Goal: Information Seeking & Learning: Learn about a topic

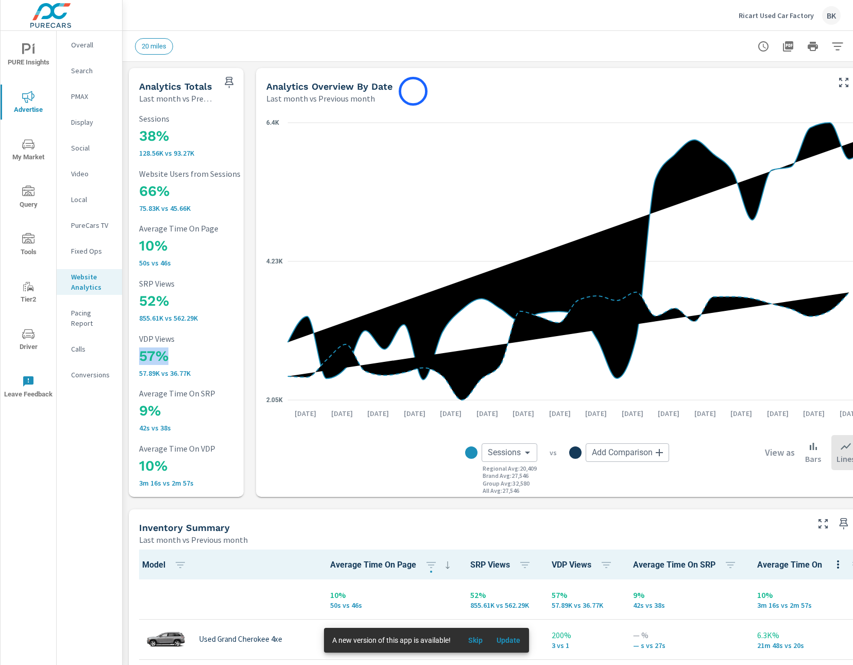
drag, startPoint x: 266, startPoint y: 87, endPoint x: 413, endPoint y: 91, distance: 147.4
click at [413, 91] on div "Analytics Overview By Date" at bounding box center [546, 86] width 561 height 12
drag, startPoint x: 413, startPoint y: 91, endPoint x: 269, endPoint y: 87, distance: 144.3
click at [269, 87] on div "Analytics Overview By Date" at bounding box center [546, 86] width 561 height 12
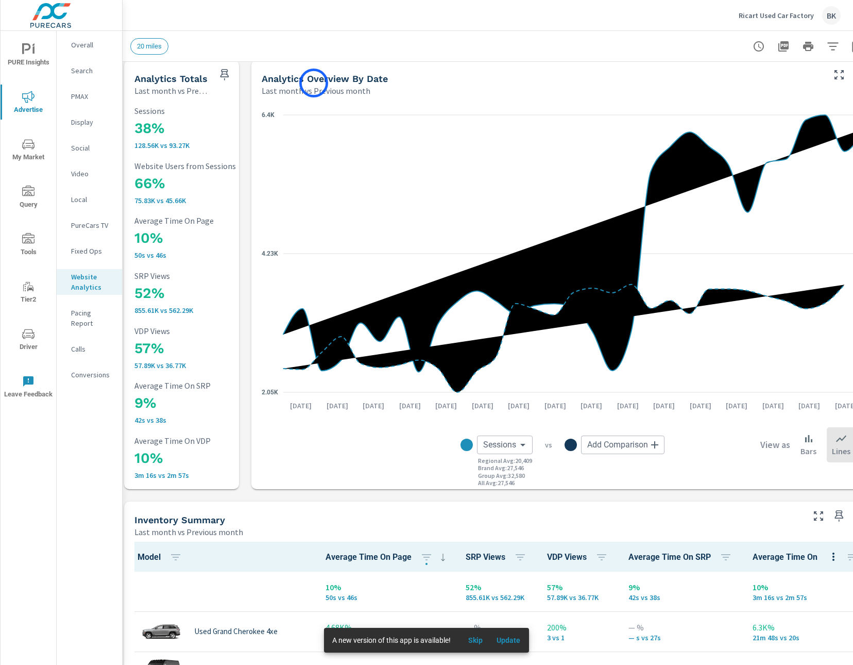
scroll to position [8, 8]
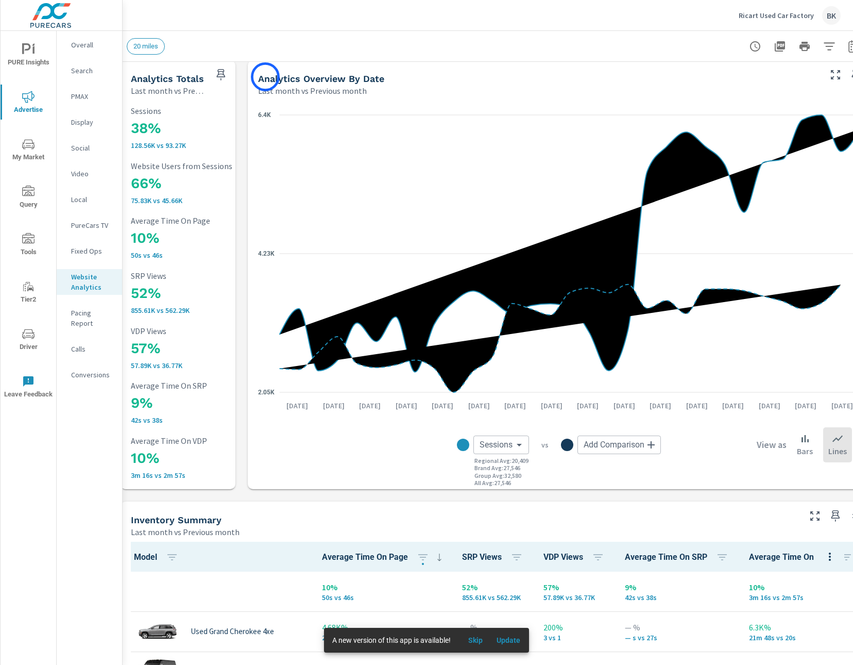
drag, startPoint x: 383, startPoint y: 80, endPoint x: 261, endPoint y: 63, distance: 122.8
click at [262, 73] on div "Analytics Overview By Date" at bounding box center [538, 79] width 561 height 12
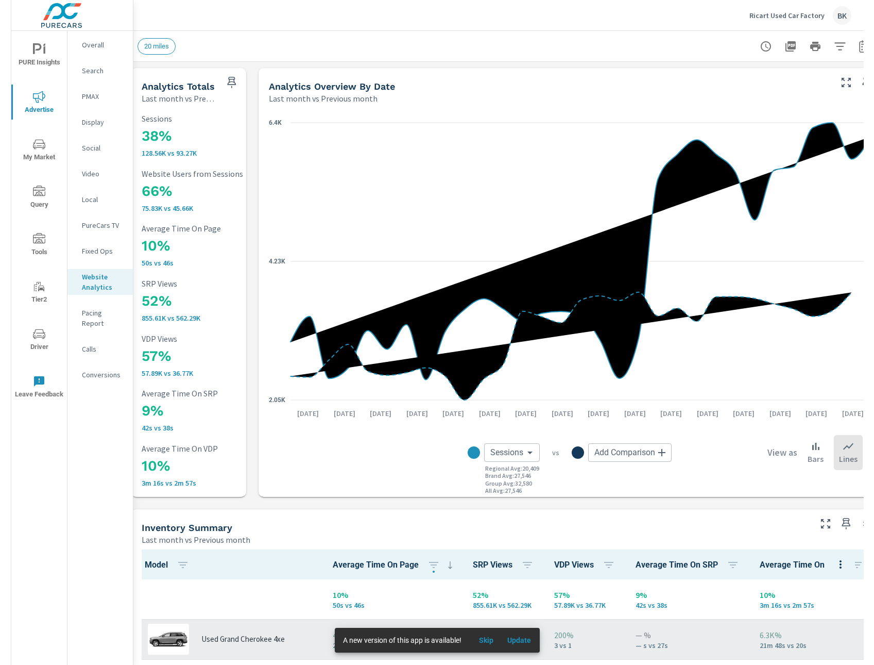
scroll to position [2, 0]
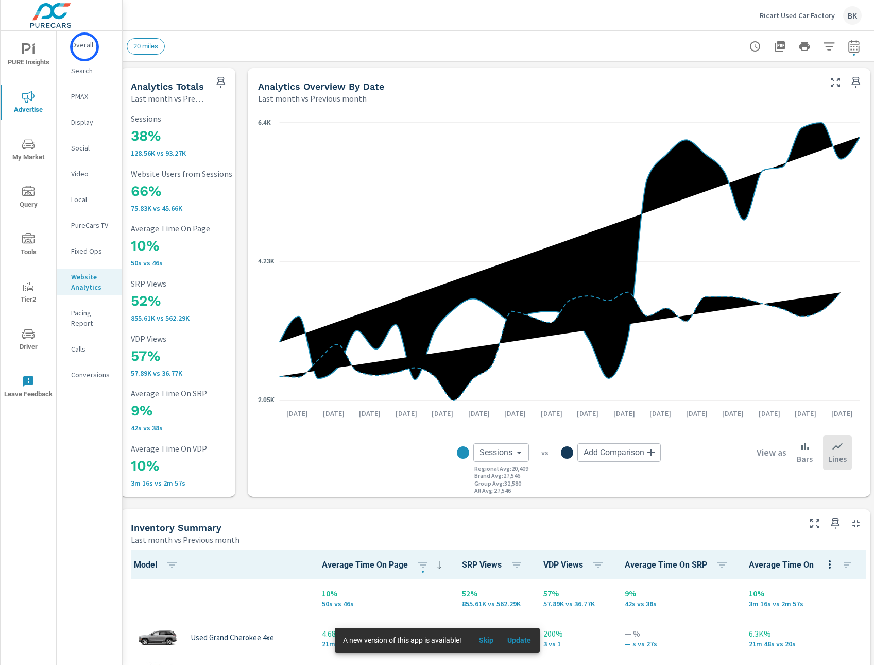
click at [85, 47] on p "Overall" at bounding box center [92, 45] width 43 height 10
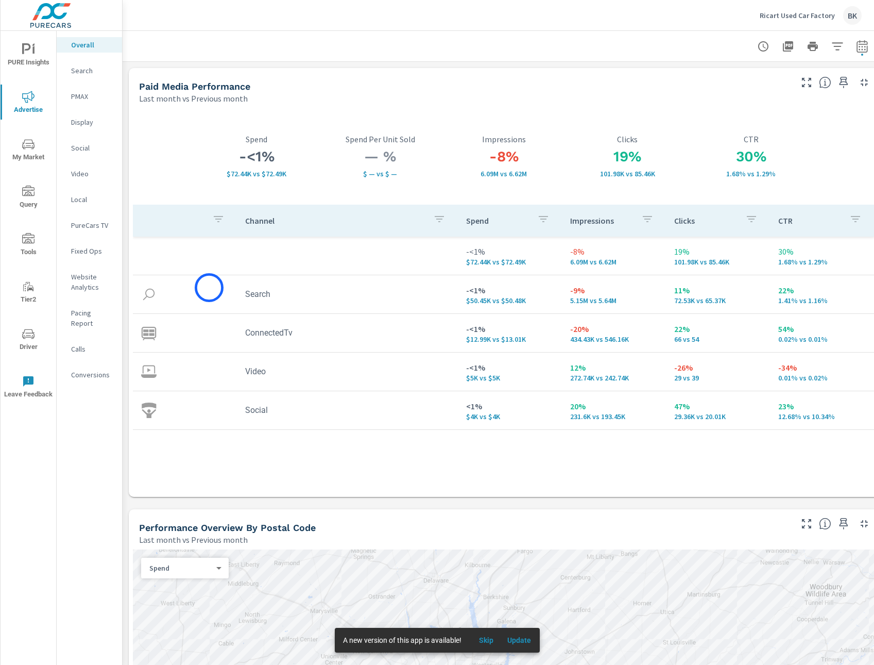
scroll to position [3, 0]
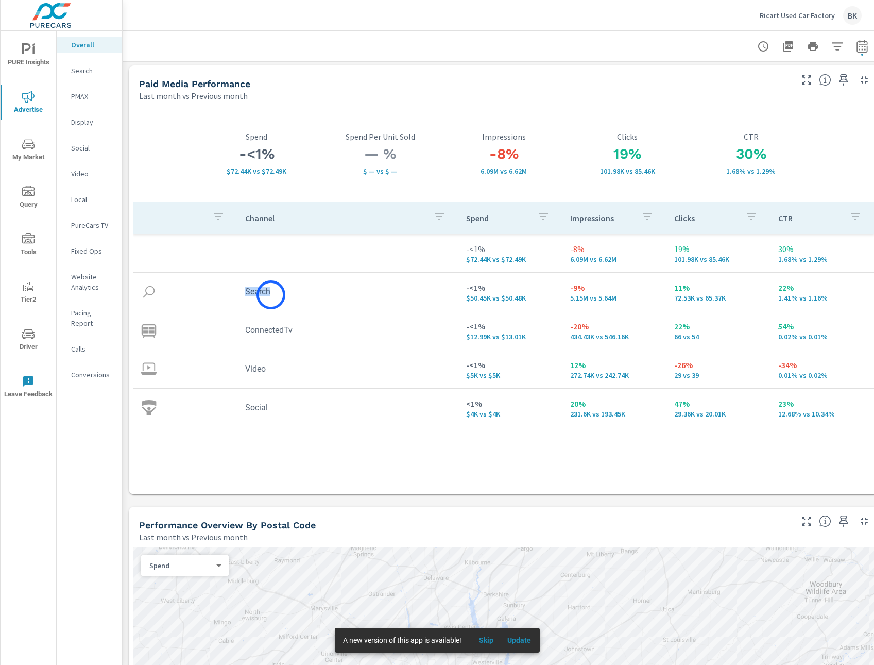
drag, startPoint x: 247, startPoint y: 293, endPoint x: 271, endPoint y: 295, distance: 24.3
click at [271, 295] on td "Search" at bounding box center [347, 291] width 221 height 26
drag, startPoint x: 248, startPoint y: 331, endPoint x: 312, endPoint y: 336, distance: 64.6
click at [312, 336] on td "ConnectedTv" at bounding box center [347, 330] width 221 height 26
drag, startPoint x: 311, startPoint y: 336, endPoint x: 257, endPoint y: 334, distance: 54.1
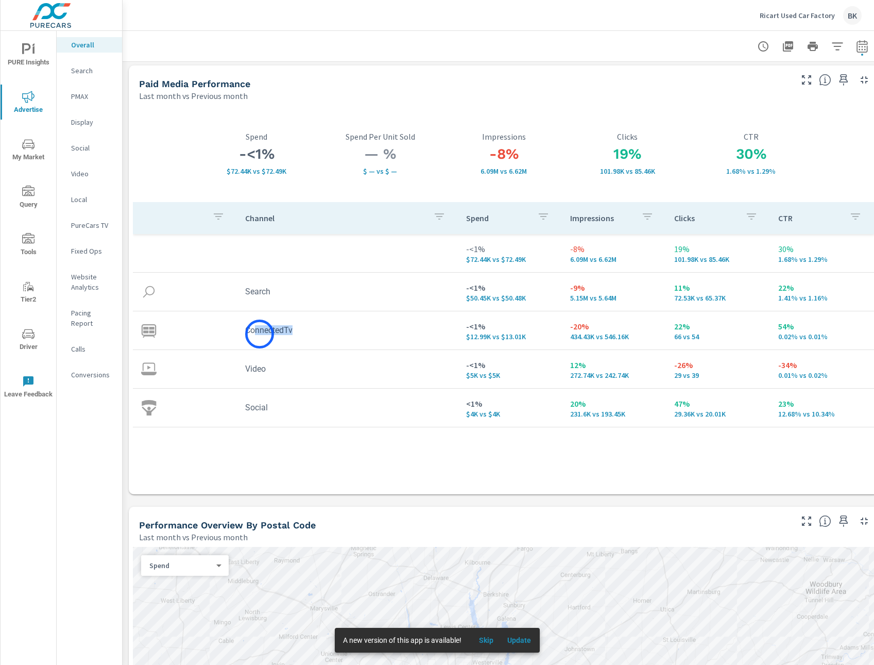
click at [257, 334] on td "ConnectedTv" at bounding box center [347, 330] width 221 height 26
drag, startPoint x: 272, startPoint y: 371, endPoint x: 244, endPoint y: 370, distance: 27.8
click at [244, 370] on td "Video" at bounding box center [347, 369] width 221 height 26
drag, startPoint x: 267, startPoint y: 407, endPoint x: 241, endPoint y: 408, distance: 26.3
click at [241, 408] on td "Social" at bounding box center [347, 407] width 221 height 26
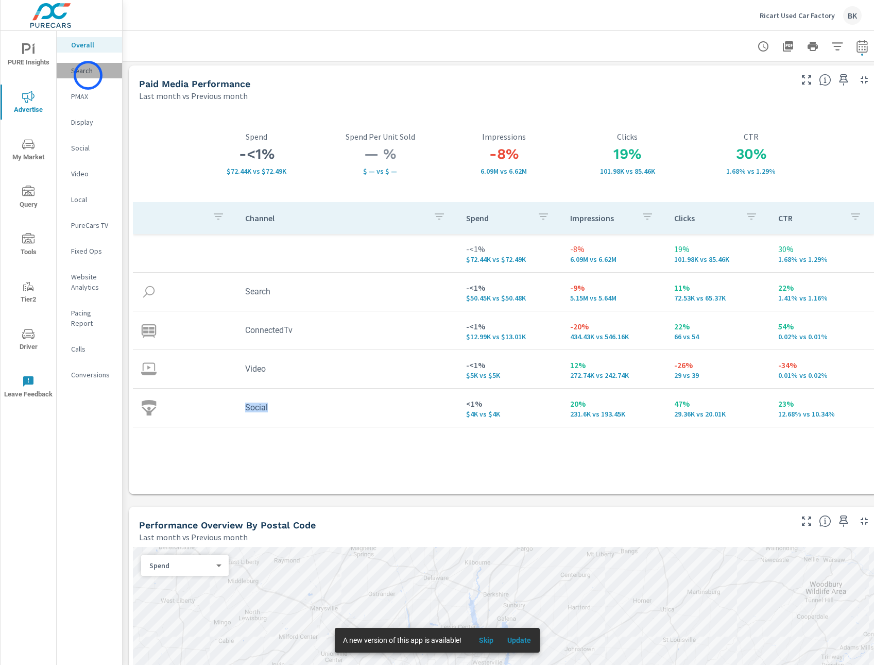
click at [88, 75] on p "Search" at bounding box center [92, 70] width 43 height 10
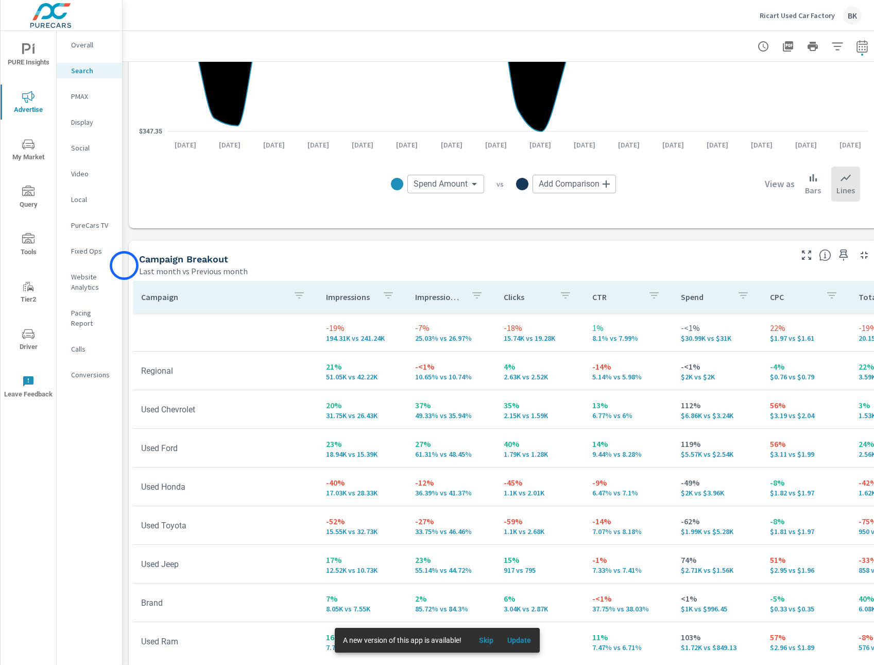
scroll to position [831, 0]
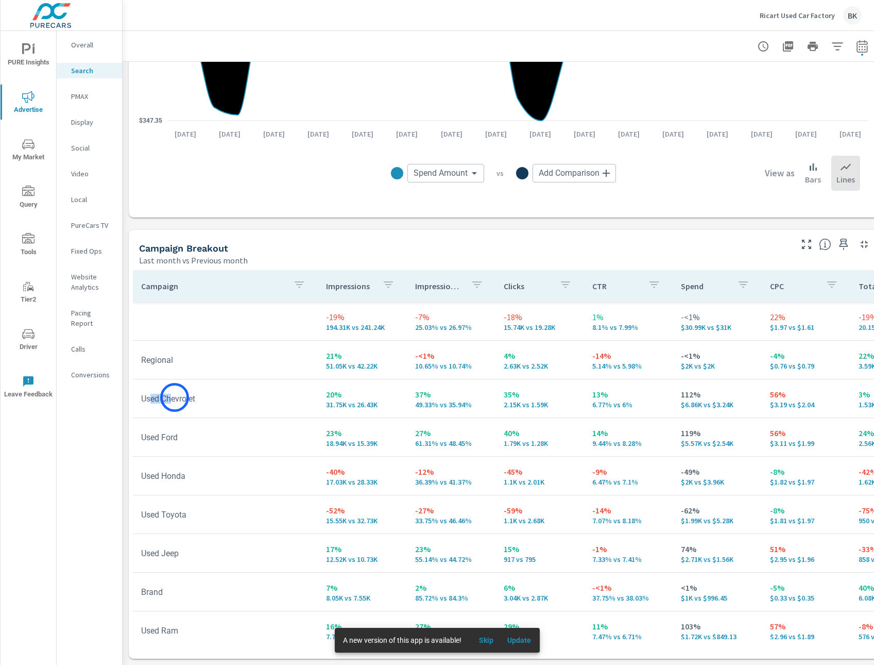
drag, startPoint x: 162, startPoint y: 398, endPoint x: 175, endPoint y: 397, distance: 13.4
click at [175, 397] on td "Used Chevrolet" at bounding box center [225, 398] width 185 height 26
drag, startPoint x: 164, startPoint y: 435, endPoint x: 154, endPoint y: 456, distance: 23.0
click at [168, 436] on td "Used Ford" at bounding box center [225, 437] width 185 height 26
drag, startPoint x: 163, startPoint y: 475, endPoint x: 167, endPoint y: 483, distance: 9.2
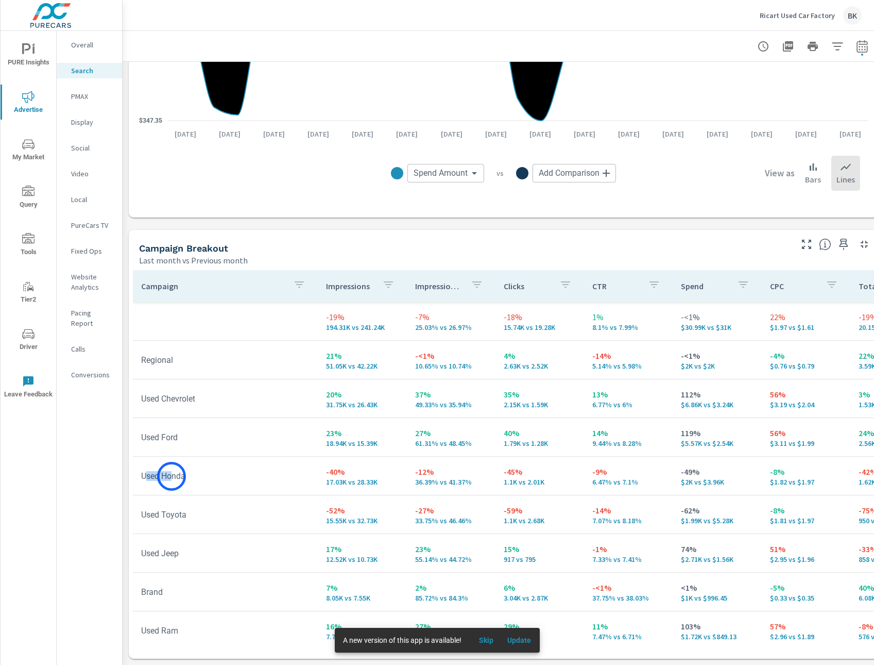
click at [174, 478] on td "Used Honda" at bounding box center [225, 476] width 185 height 26
drag, startPoint x: 177, startPoint y: 518, endPoint x: 201, endPoint y: 518, distance: 24.7
click at [201, 518] on td "Used Toyota" at bounding box center [225, 514] width 185 height 26
drag, startPoint x: 151, startPoint y: 553, endPoint x: 191, endPoint y: 553, distance: 39.7
click at [191, 553] on td "Used Jeep" at bounding box center [225, 553] width 185 height 26
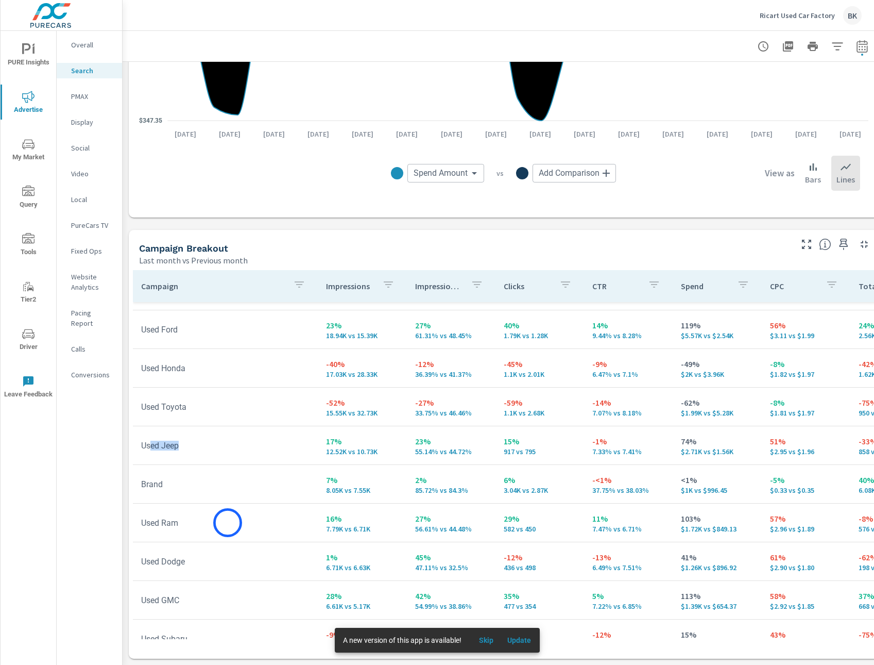
scroll to position [116, 0]
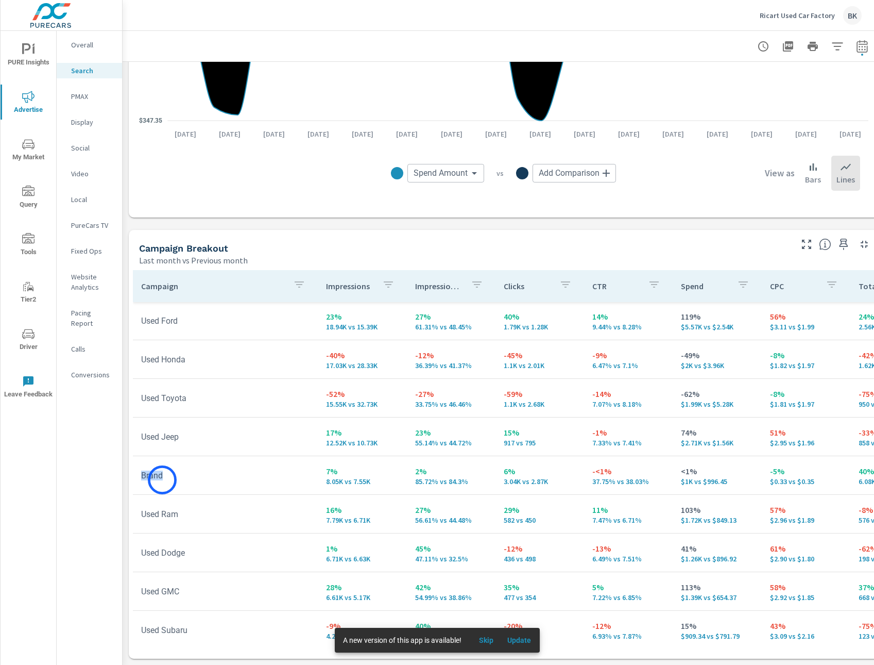
drag, startPoint x: 174, startPoint y: 463, endPoint x: 162, endPoint y: 480, distance: 20.3
click at [162, 480] on td "Brand" at bounding box center [225, 475] width 185 height 26
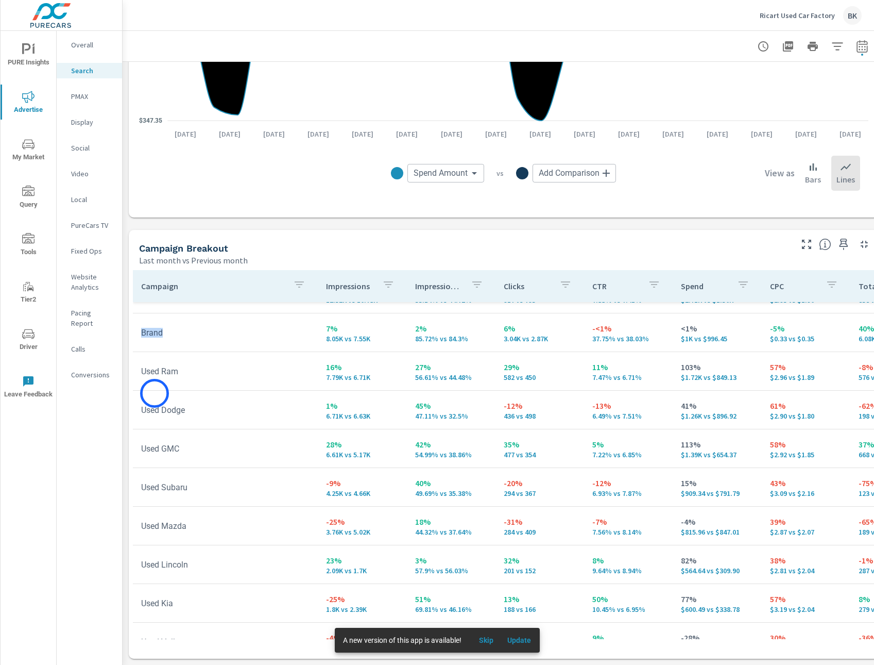
scroll to position [260, 0]
drag, startPoint x: 145, startPoint y: 372, endPoint x: 176, endPoint y: 375, distance: 31.0
click at [176, 375] on td "Used Ram" at bounding box center [225, 371] width 185 height 26
click at [155, 372] on td "Used Ram" at bounding box center [225, 370] width 185 height 26
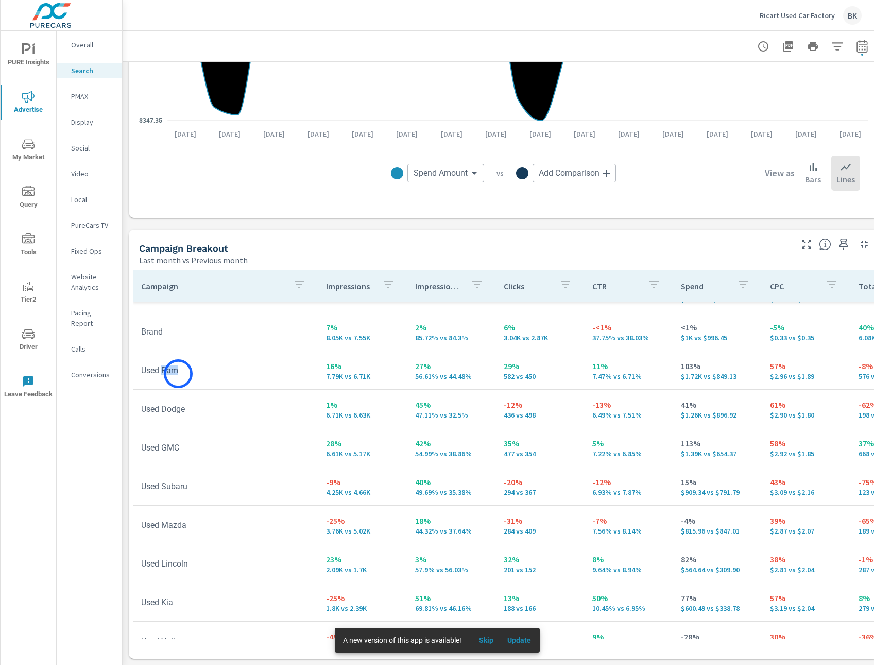
drag, startPoint x: 162, startPoint y: 371, endPoint x: 178, endPoint y: 374, distance: 16.2
click at [178, 374] on td "Used Ram" at bounding box center [225, 370] width 185 height 26
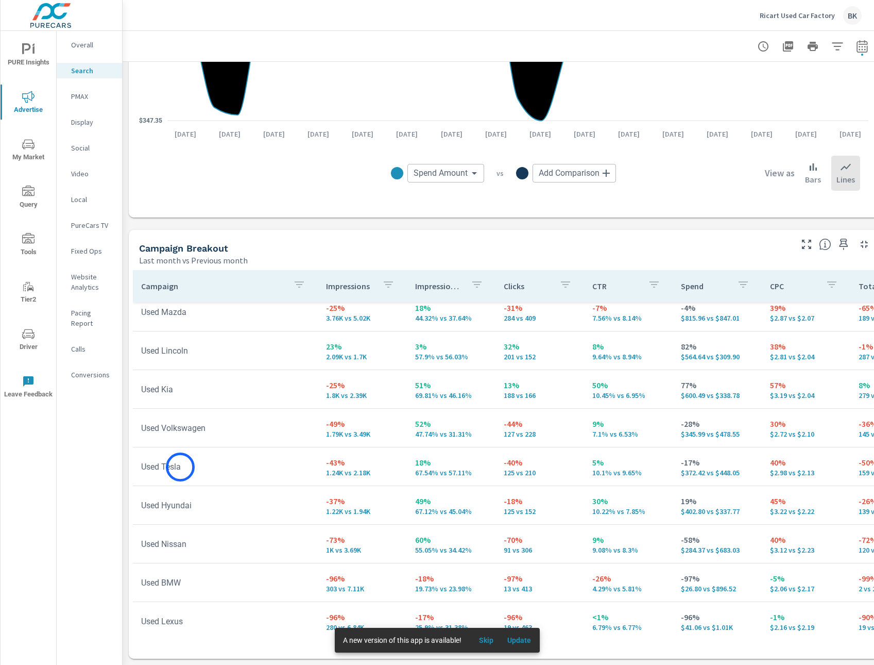
scroll to position [484, 0]
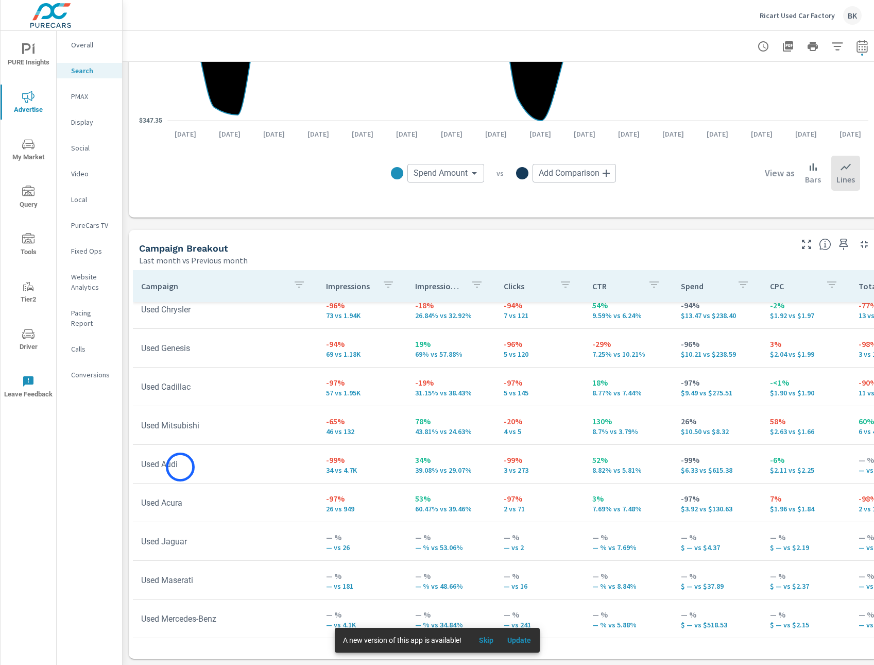
scroll to position [977, 0]
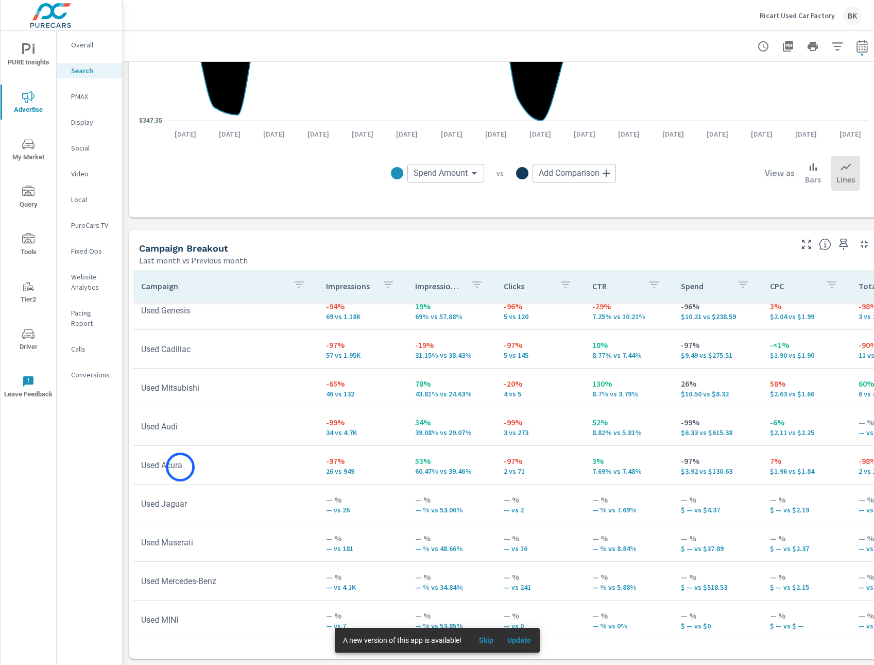
scroll to position [925, 0]
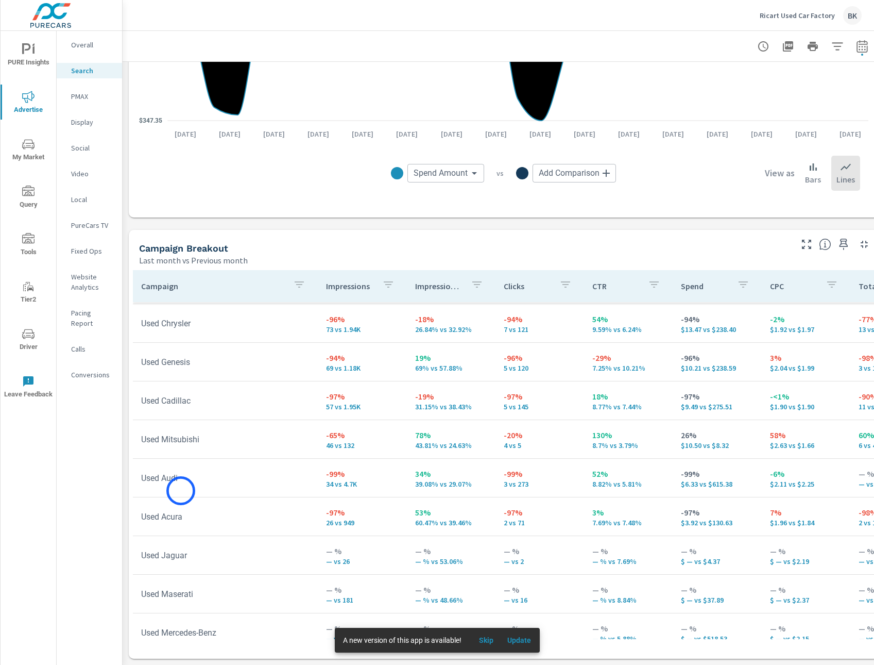
scroll to position [977, 0]
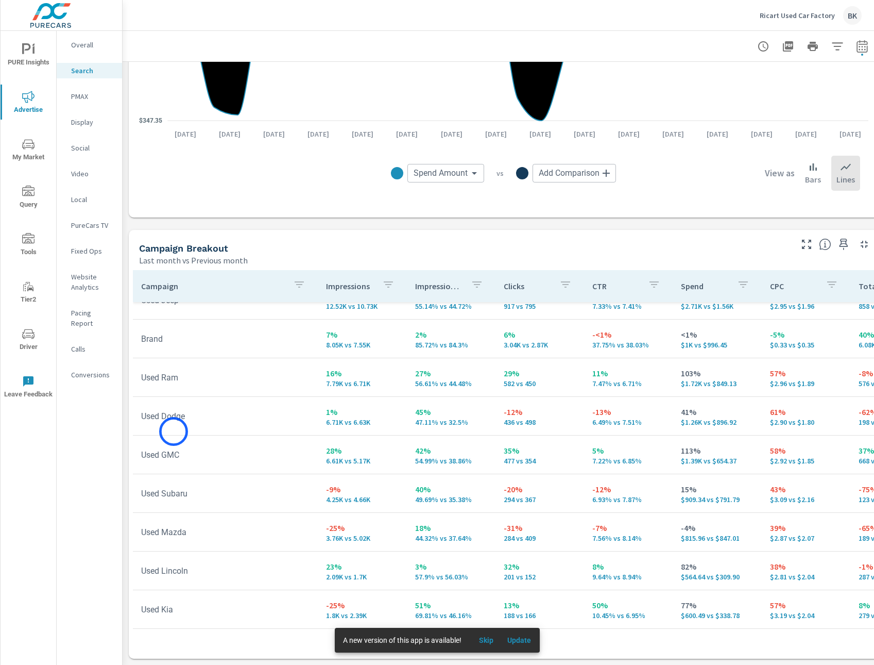
scroll to position [251, 0]
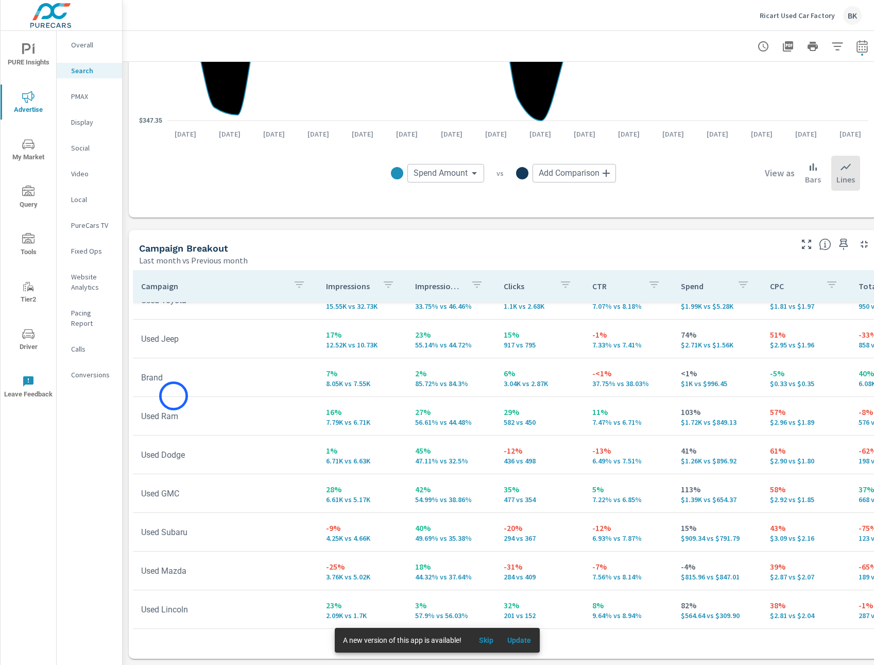
scroll to position [208, 0]
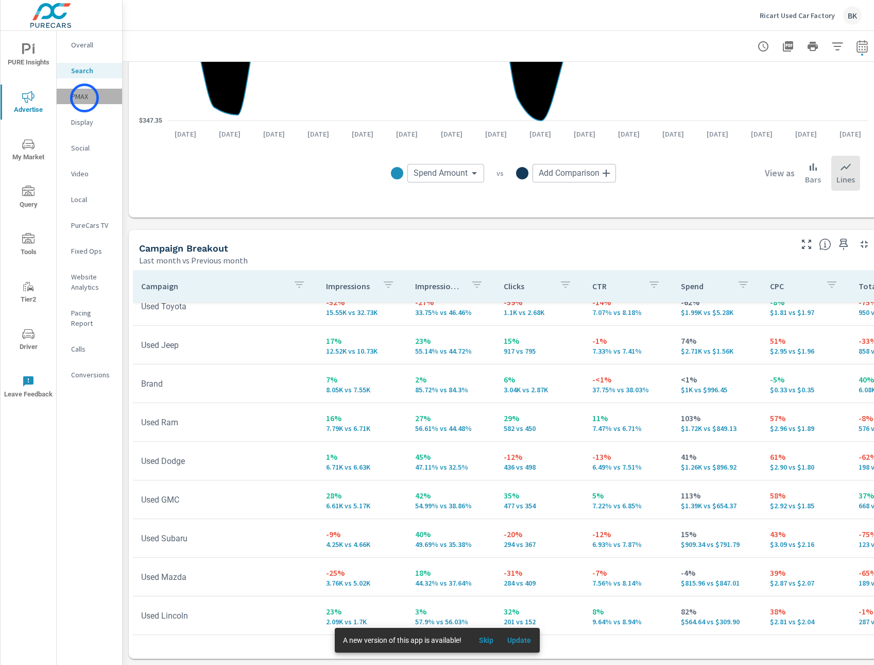
click at [85, 98] on p "PMAX" at bounding box center [92, 96] width 43 height 10
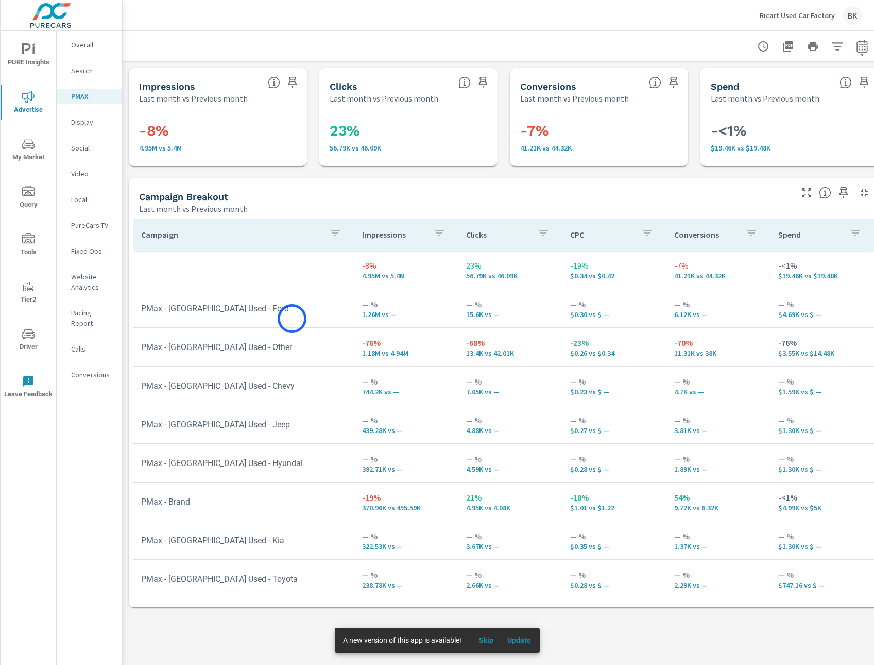
scroll to position [1, 0]
drag, startPoint x: 147, startPoint y: 308, endPoint x: 229, endPoint y: 312, distance: 81.5
click at [229, 312] on td "PMax - VA Used - Ford" at bounding box center [243, 307] width 221 height 26
click at [232, 312] on td "PMax - VA Used - Ford" at bounding box center [243, 307] width 221 height 26
drag, startPoint x: 142, startPoint y: 308, endPoint x: 206, endPoint y: 311, distance: 63.5
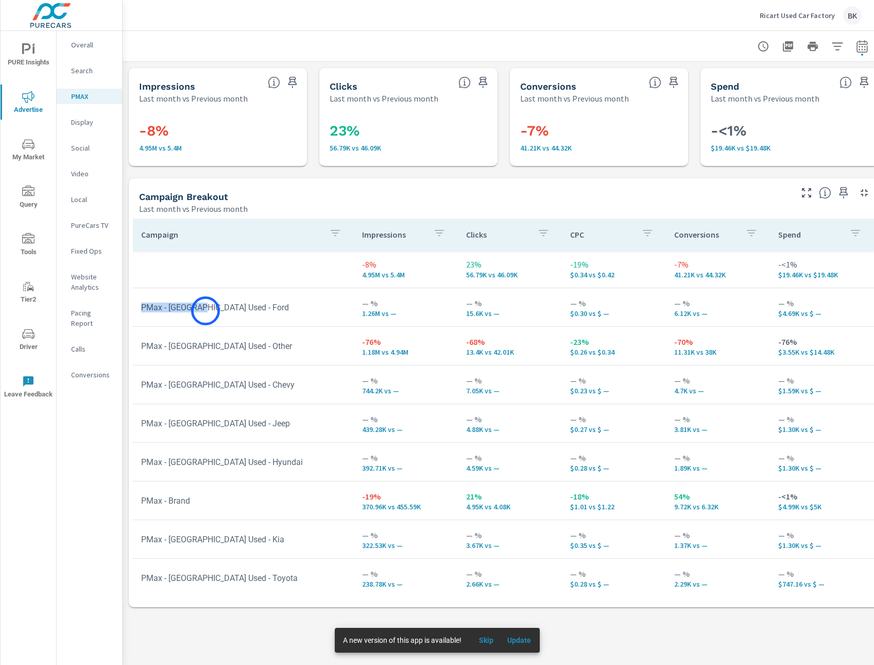
click at [206, 311] on td "PMax - VA Used - Ford" at bounding box center [243, 307] width 221 height 26
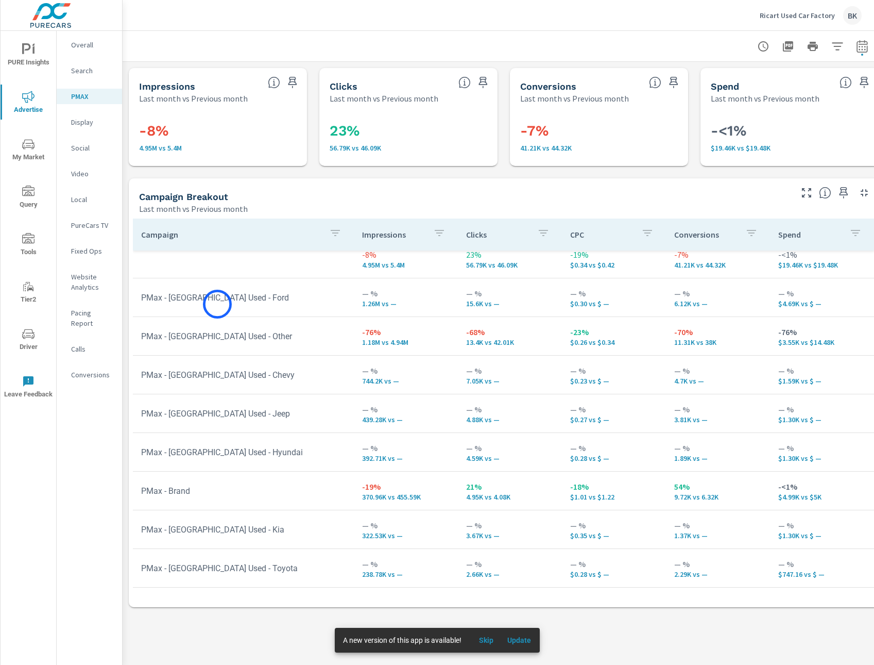
drag, startPoint x: 212, startPoint y: 305, endPoint x: 222, endPoint y: 306, distance: 9.9
click at [222, 303] on td "PMax - VA Used - Ford" at bounding box center [243, 297] width 221 height 26
drag, startPoint x: 208, startPoint y: 379, endPoint x: 232, endPoint y: 377, distance: 23.8
click at [232, 377] on td "PMax - VA Used - Chevy" at bounding box center [243, 375] width 221 height 26
drag, startPoint x: 206, startPoint y: 455, endPoint x: 249, endPoint y: 457, distance: 42.8
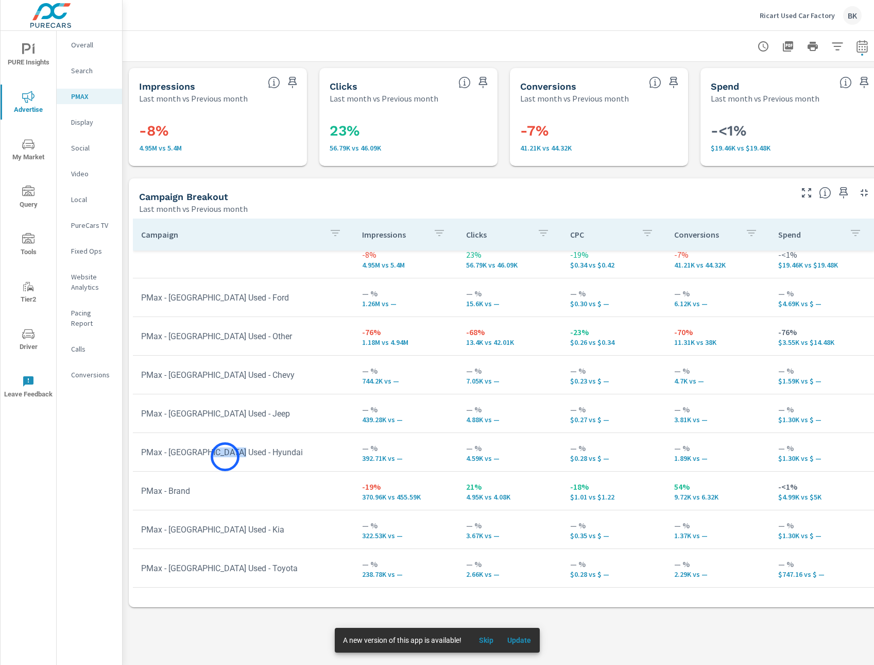
click at [249, 457] on td "PMax - VA Used - Hyundai" at bounding box center [243, 452] width 221 height 26
drag, startPoint x: 189, startPoint y: 299, endPoint x: 240, endPoint y: 299, distance: 50.5
click at [240, 299] on td "PMax - VA Used - Ford" at bounding box center [243, 297] width 221 height 26
click at [205, 316] on tr "PMax - VA Used - Ford — % 1.26M vs — — % 15.6K vs — — % $0.30 vs $ — — % 6.12K …" at bounding box center [504, 297] width 742 height 39
drag, startPoint x: 234, startPoint y: 300, endPoint x: 196, endPoint y: 300, distance: 38.7
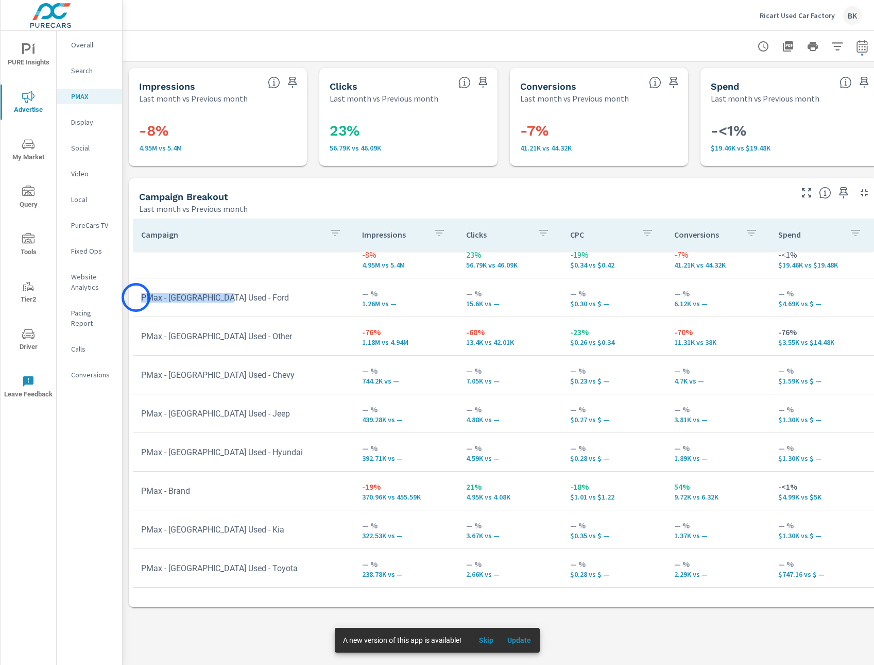
click at [137, 297] on td "PMax - VA Used - Ford" at bounding box center [243, 297] width 221 height 26
click at [247, 300] on td "PMax - VA Used - Ford" at bounding box center [243, 297] width 221 height 26
drag, startPoint x: 169, startPoint y: 297, endPoint x: 235, endPoint y: 298, distance: 66.5
click at [235, 298] on td "PMax - VA Used - Ford" at bounding box center [243, 297] width 221 height 26
click at [172, 301] on td "PMax - VA Used - Ford" at bounding box center [243, 297] width 221 height 26
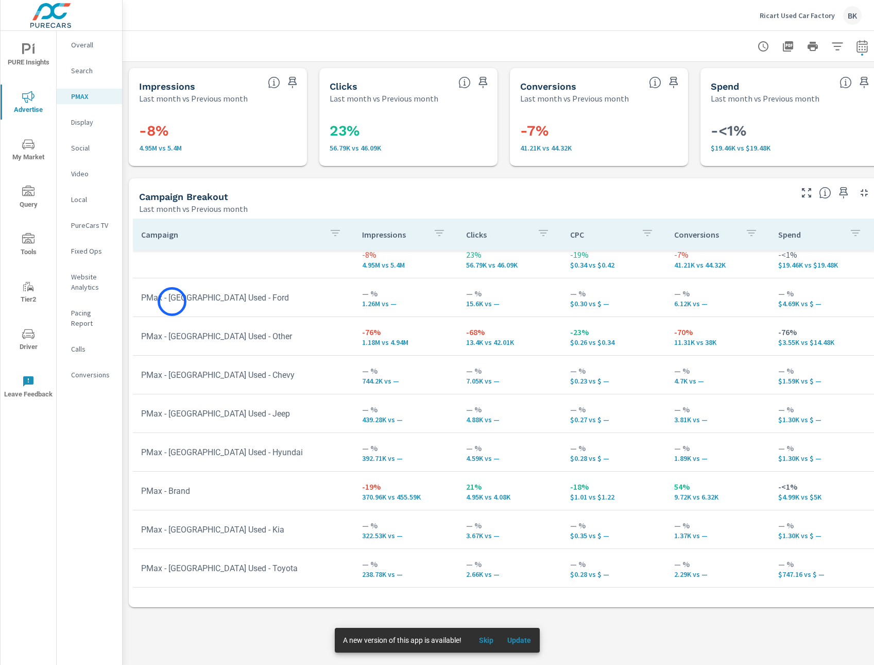
click at [172, 301] on td "PMax - VA Used - Ford" at bounding box center [243, 297] width 221 height 26
drag, startPoint x: 142, startPoint y: 295, endPoint x: 227, endPoint y: 298, distance: 85.6
click at [227, 298] on td "PMax - VA Used - Ford" at bounding box center [243, 297] width 221 height 26
click at [312, 167] on div "Impressions Last month vs Previous month -8% 4.95M vs 5.4M Clicks Last month vs…" at bounding box center [504, 337] width 763 height 551
click at [424, 34] on div at bounding box center [504, 46] width 738 height 30
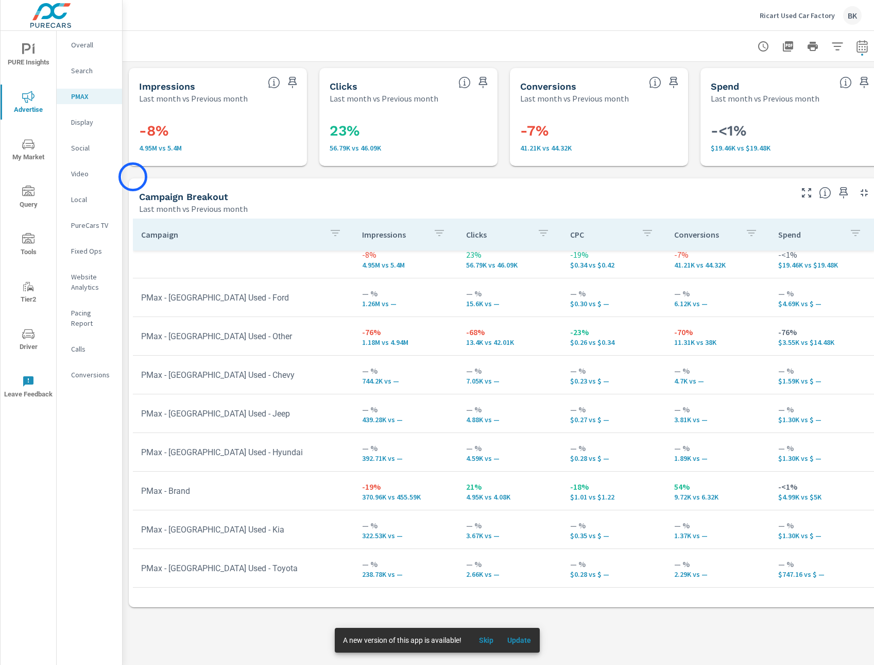
click at [133, 177] on div "Impressions Last month vs Previous month -8% 4.95M vs 5.4M Clicks Last month vs…" at bounding box center [504, 337] width 763 height 551
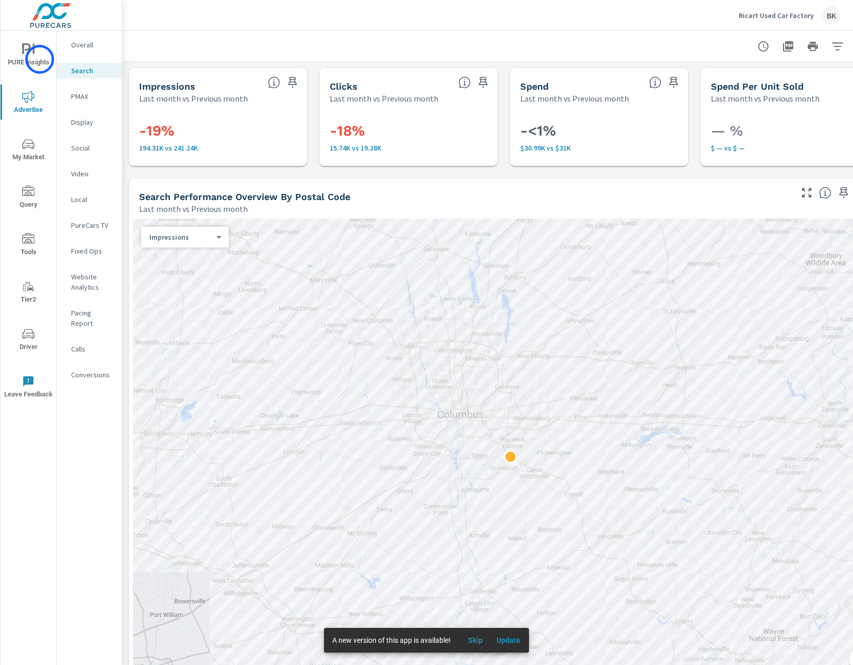
click at [40, 59] on span "PURE Insights" at bounding box center [28, 55] width 49 height 25
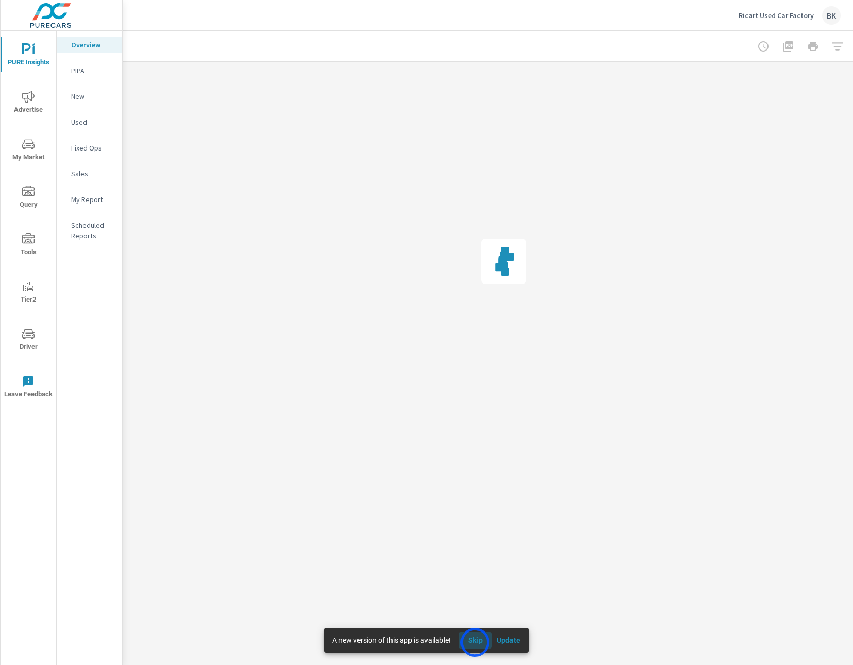
click at [475, 642] on span "Skip" at bounding box center [475, 639] width 25 height 9
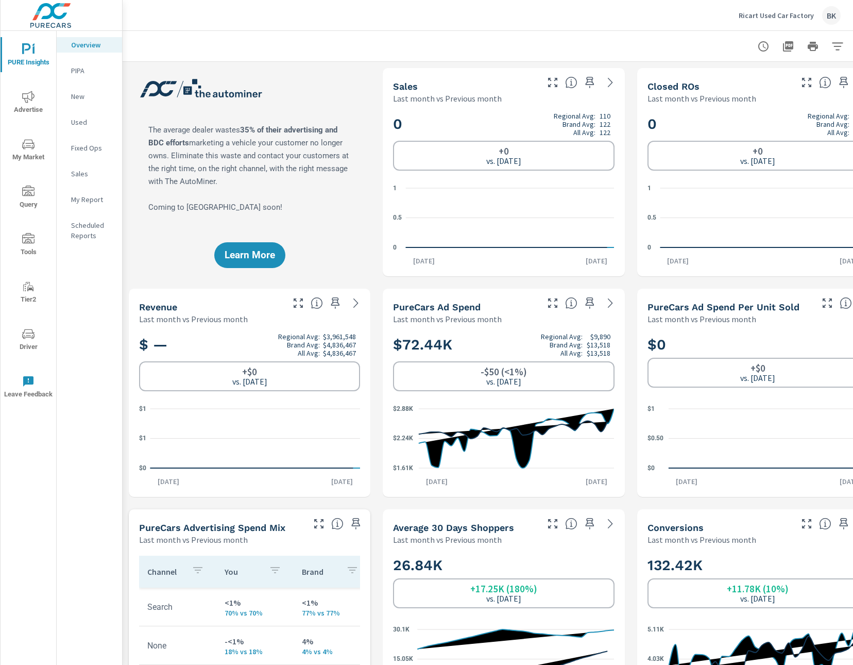
scroll to position [1, 0]
click at [30, 101] on icon "nav menu" at bounding box center [28, 97] width 12 height 12
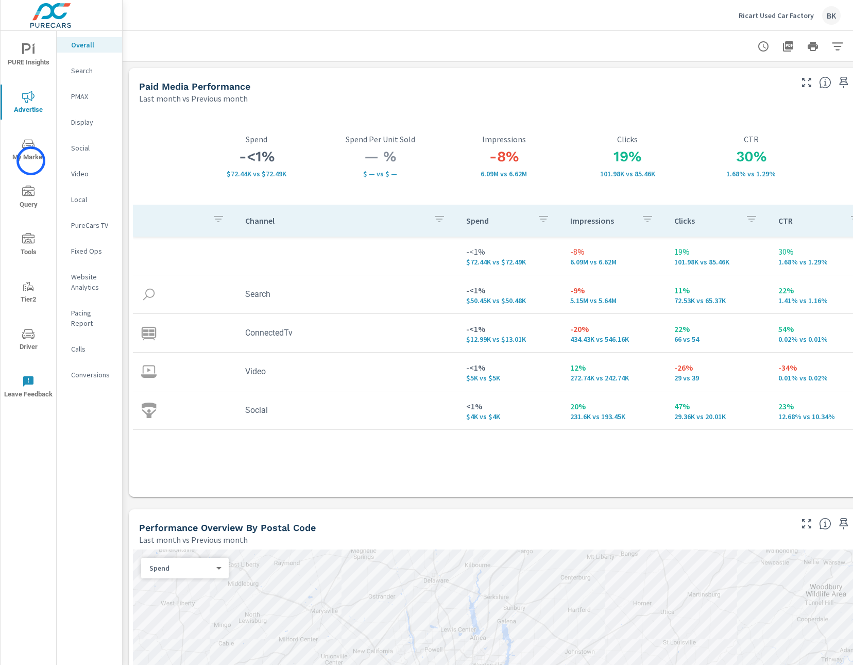
click at [31, 161] on span "My Market" at bounding box center [28, 150] width 49 height 25
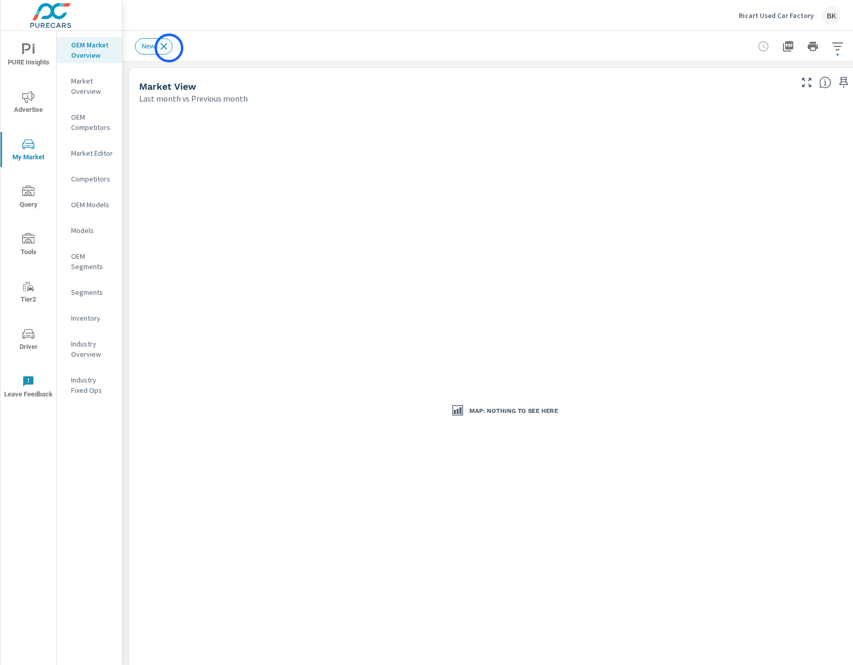
click at [169, 48] on icon at bounding box center [163, 46] width 11 height 11
click at [759, 14] on p "Ricart Used Car Factory" at bounding box center [776, 15] width 75 height 9
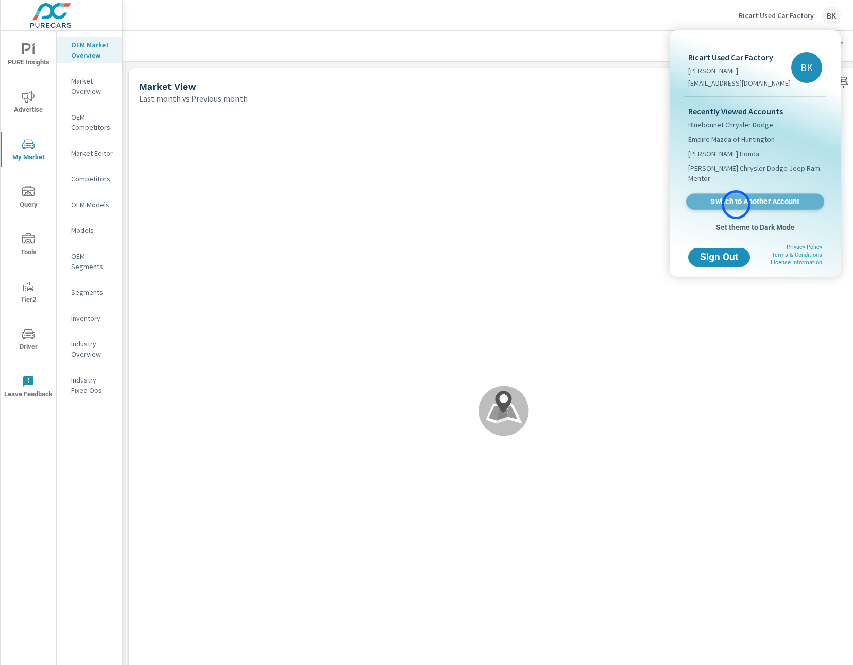
click at [736, 205] on span "Switch to Another Account" at bounding box center [755, 202] width 126 height 10
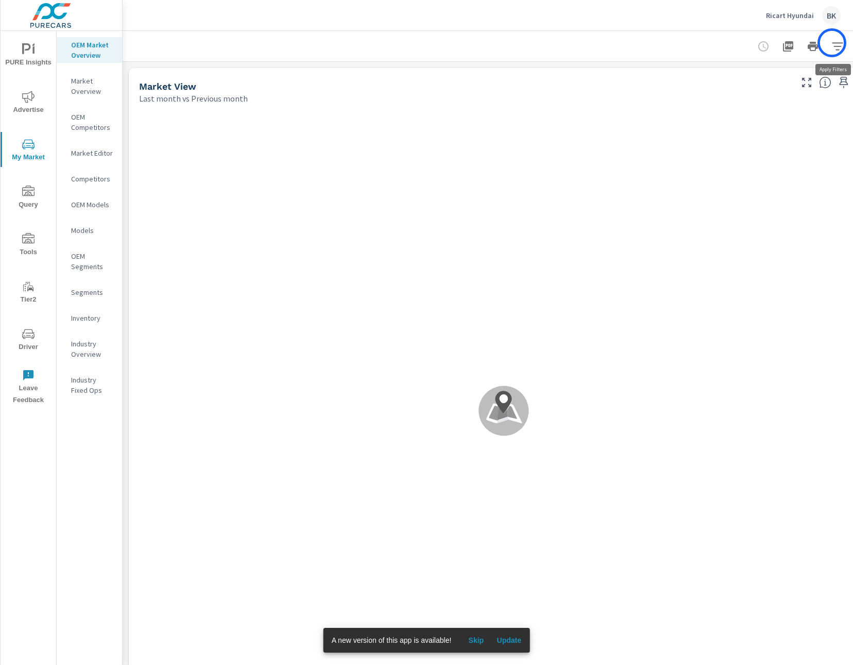
scroll to position [0, 32]
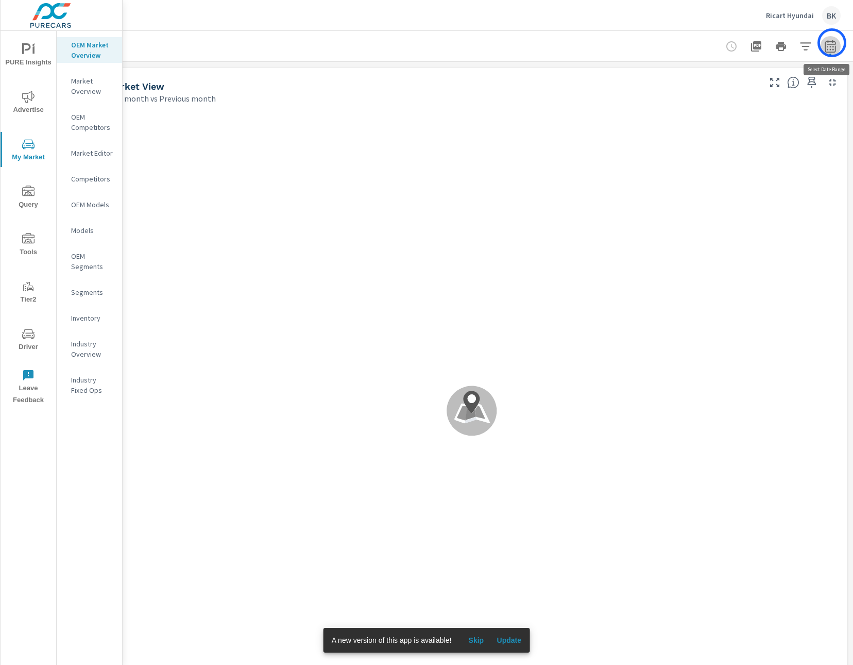
click at [832, 43] on icon "button" at bounding box center [830, 46] width 12 height 12
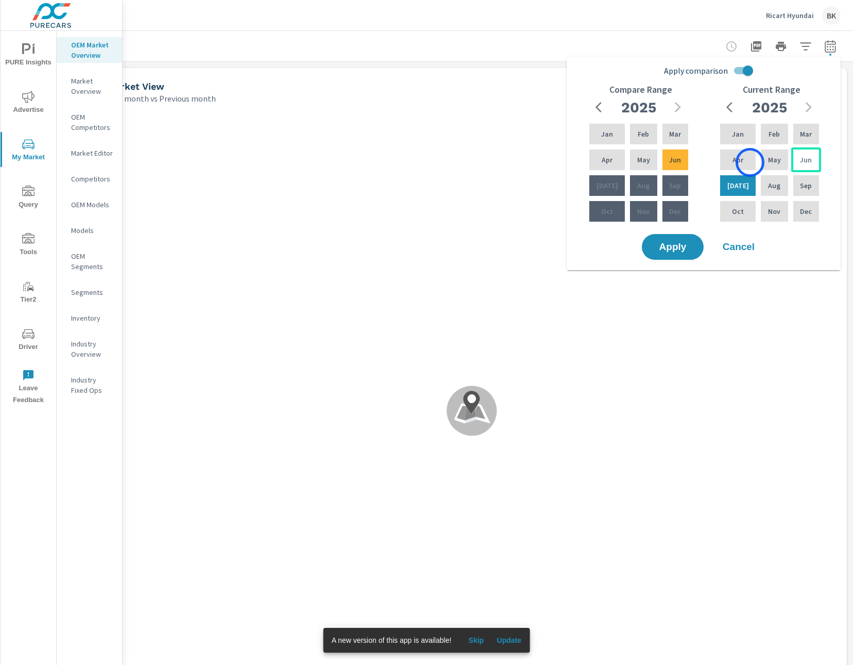
scroll to position [1, 0]
drag, startPoint x: 795, startPoint y: 153, endPoint x: 733, endPoint y: 137, distance: 64.2
click at [792, 152] on div "Jun" at bounding box center [807, 159] width 30 height 25
click at [738, 131] on p "Jan" at bounding box center [738, 134] width 12 height 10
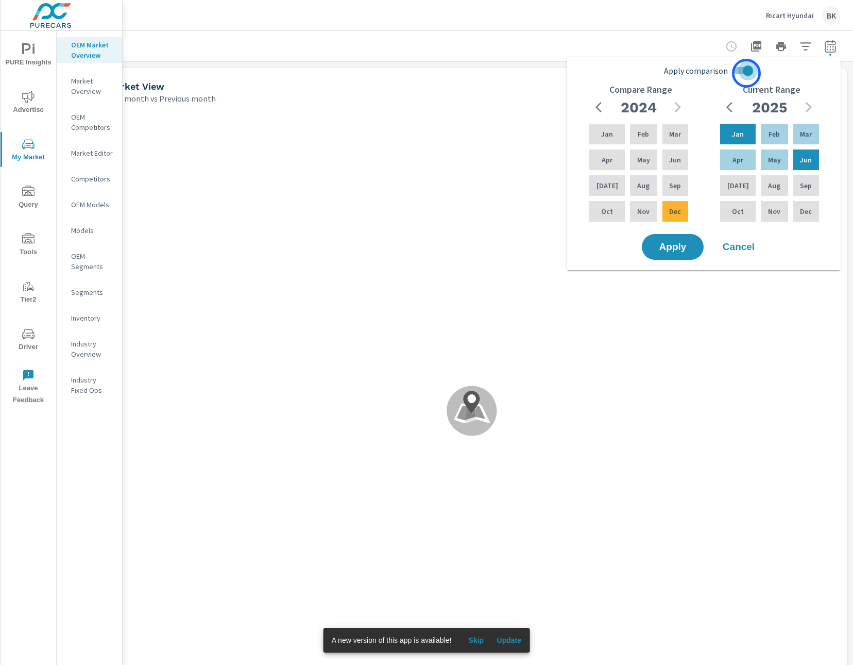
click at [747, 73] on input "Apply comparison" at bounding box center [748, 71] width 59 height 20
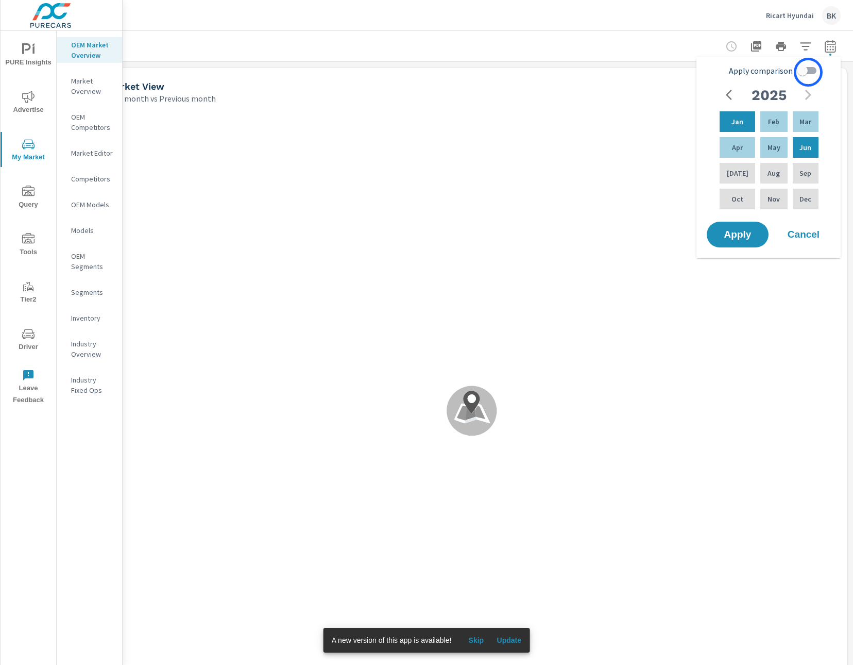
click at [809, 72] on input "Apply comparison" at bounding box center [802, 71] width 59 height 20
checkbox input "true"
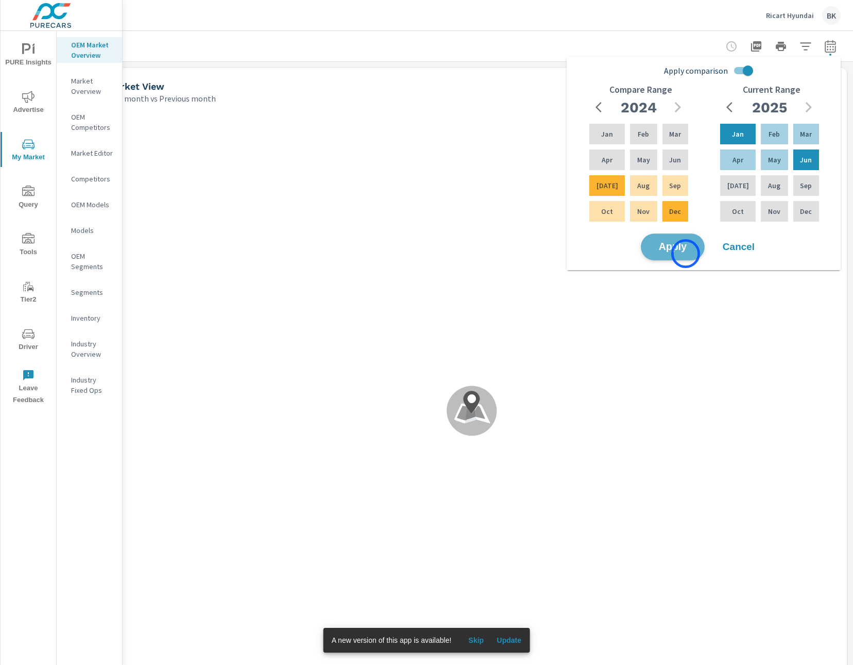
click at [686, 254] on button "Apply" at bounding box center [673, 246] width 64 height 27
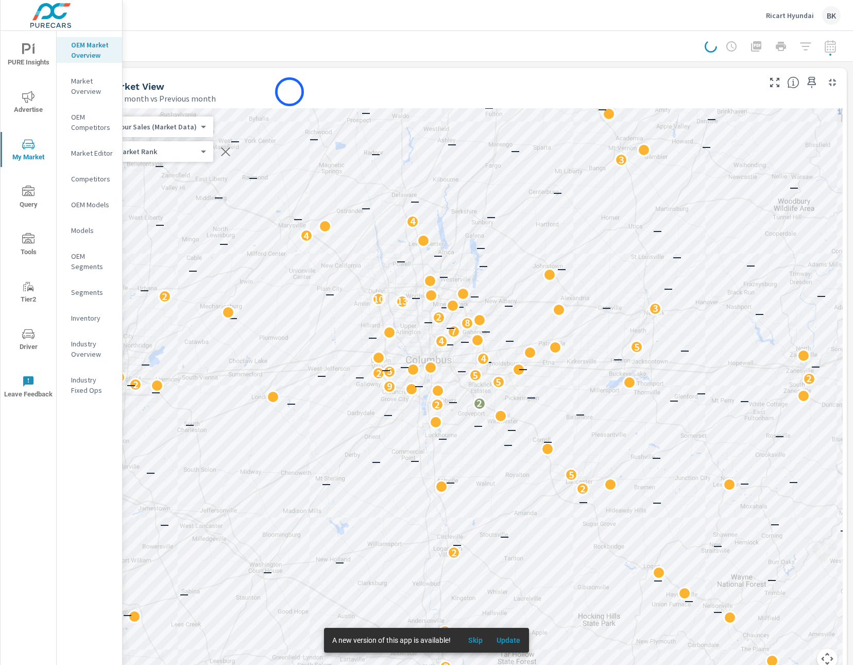
scroll to position [0, 0]
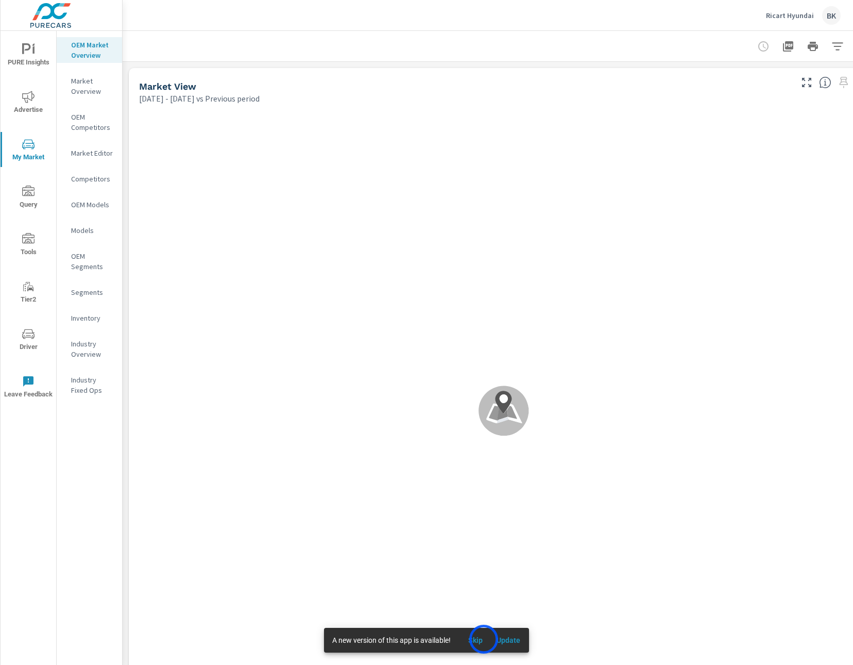
click at [484, 639] on span "Skip" at bounding box center [475, 639] width 25 height 9
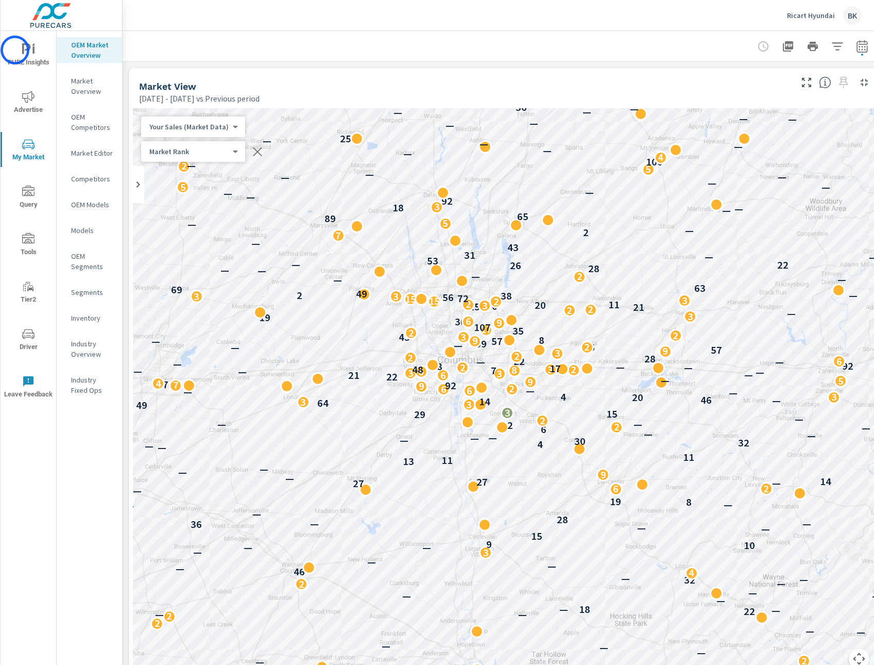
scroll to position [1, 0]
click at [853, 53] on button "button" at bounding box center [862, 46] width 21 height 21
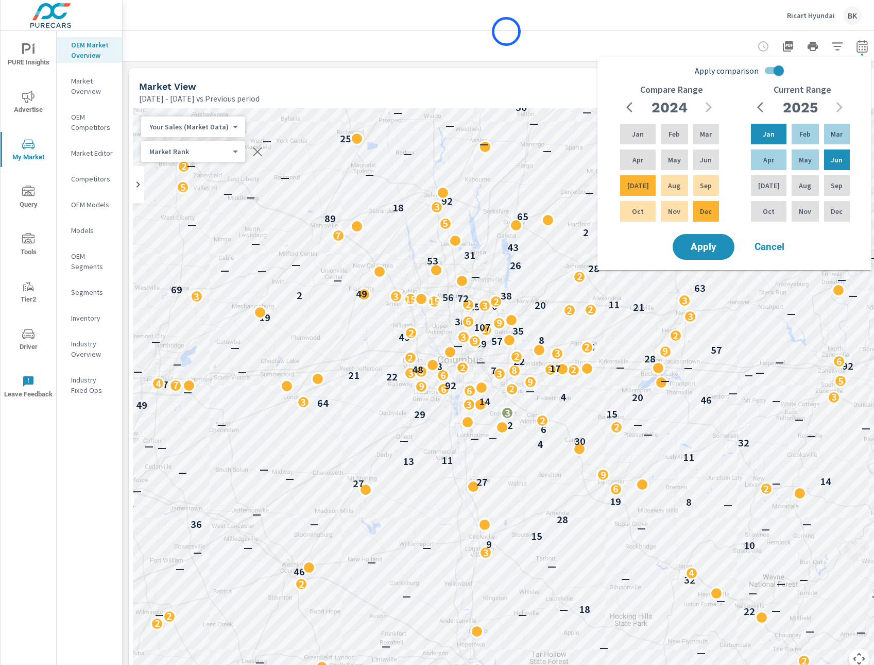
drag, startPoint x: 507, startPoint y: 31, endPoint x: 681, endPoint y: 25, distance: 174.3
click at [509, 31] on div at bounding box center [504, 46] width 738 height 30
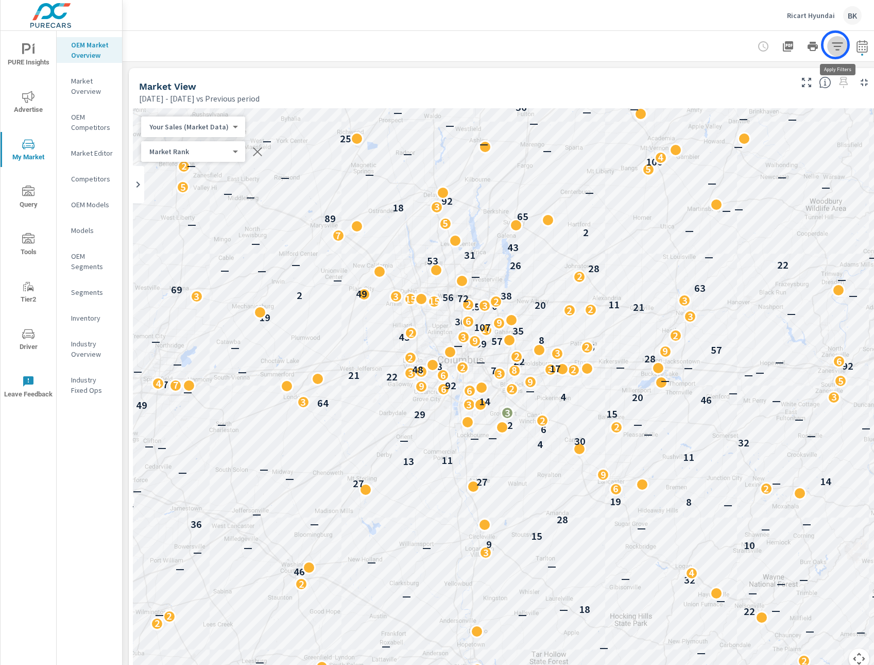
click at [836, 45] on icon "button" at bounding box center [838, 46] width 12 height 12
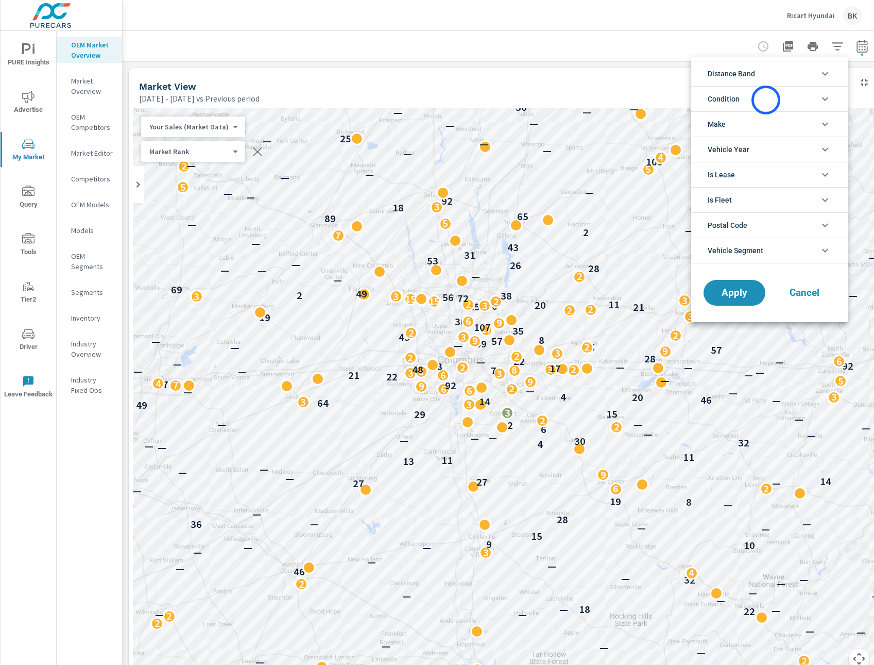
click at [766, 100] on li "Condition" at bounding box center [770, 98] width 157 height 25
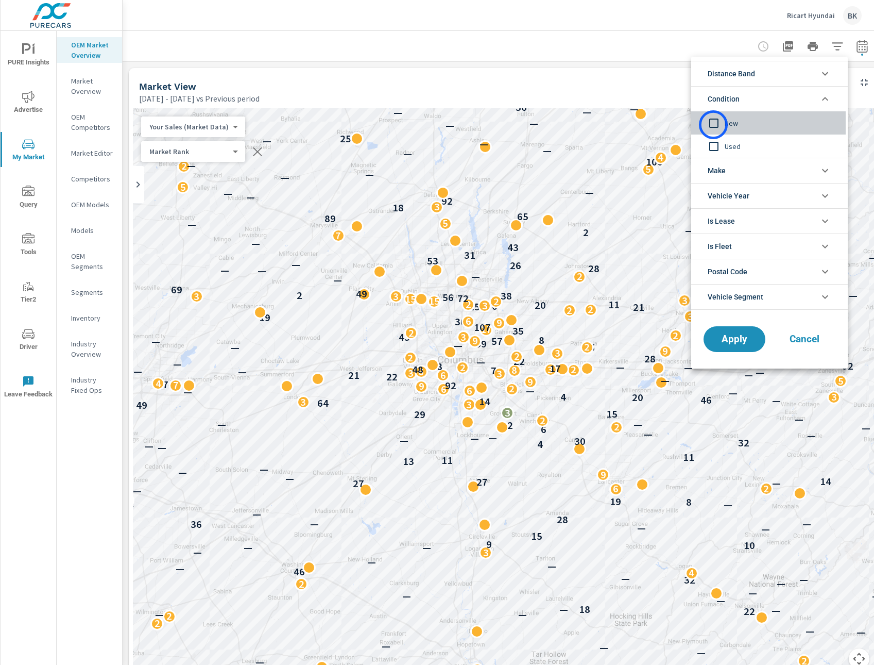
click at [714, 125] on input "filter options" at bounding box center [714, 123] width 22 height 22
click at [732, 346] on button "Apply" at bounding box center [735, 339] width 64 height 27
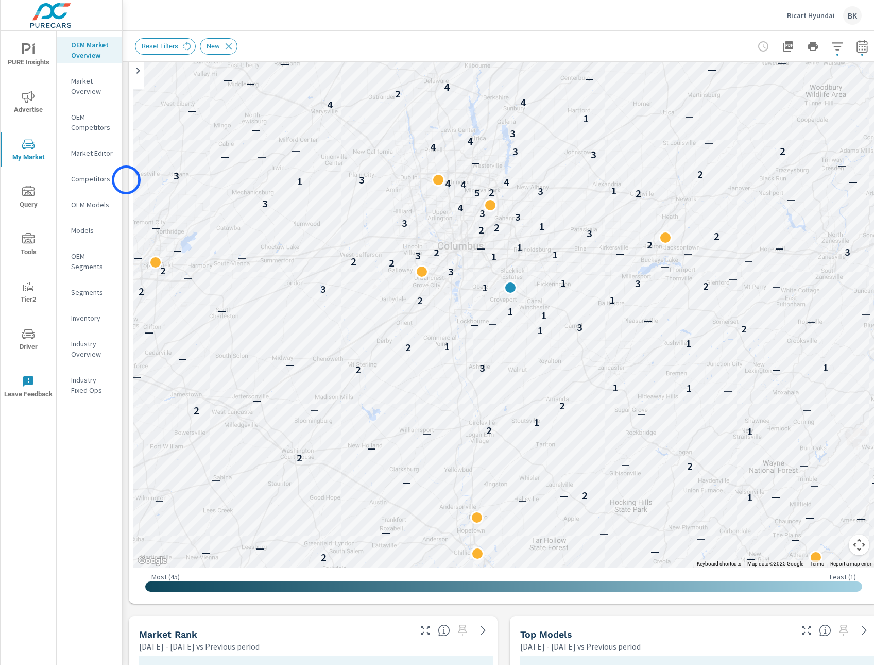
scroll to position [8, 0]
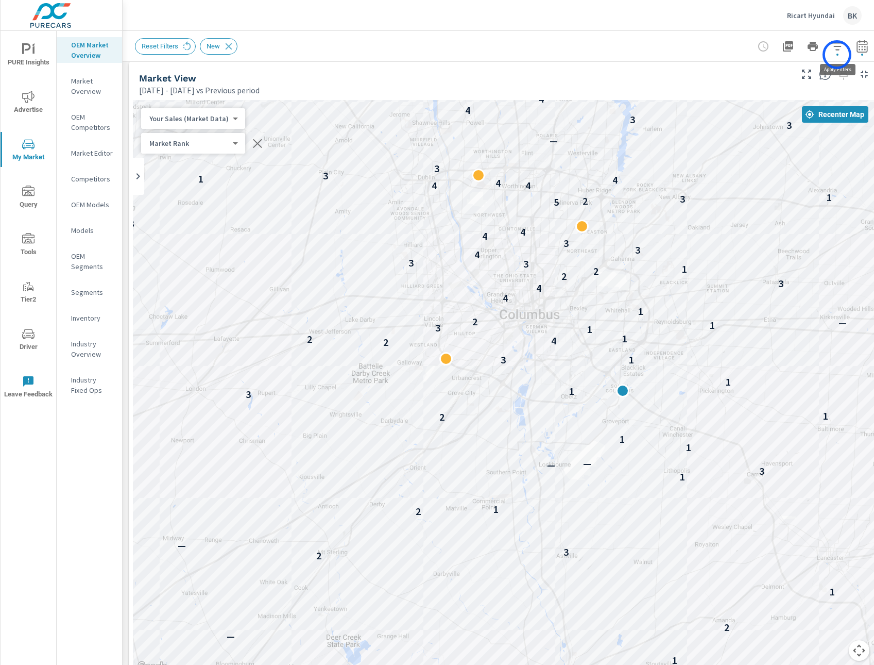
click at [837, 55] on span "button" at bounding box center [838, 55] width 2 height 2
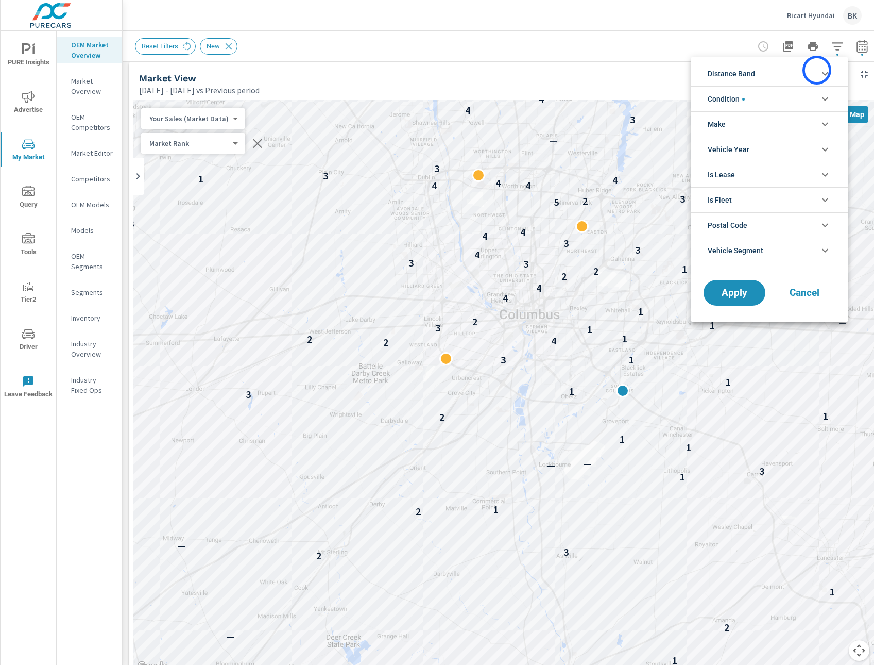
click at [817, 70] on li "Distance Band" at bounding box center [770, 73] width 157 height 25
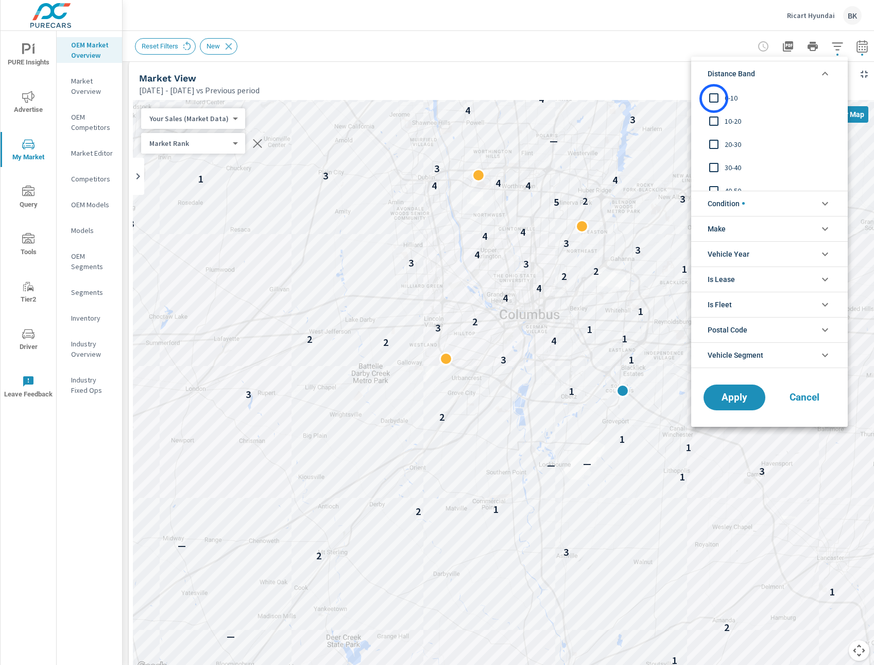
click at [714, 98] on input "filter options" at bounding box center [714, 98] width 22 height 22
click at [729, 393] on span "Apply" at bounding box center [735, 397] width 42 height 10
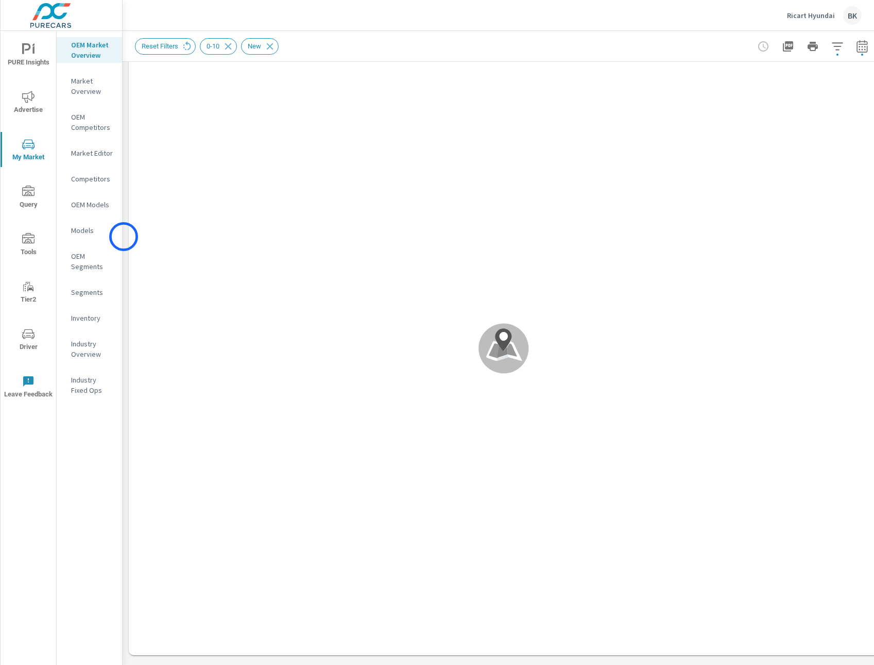
scroll to position [67, 0]
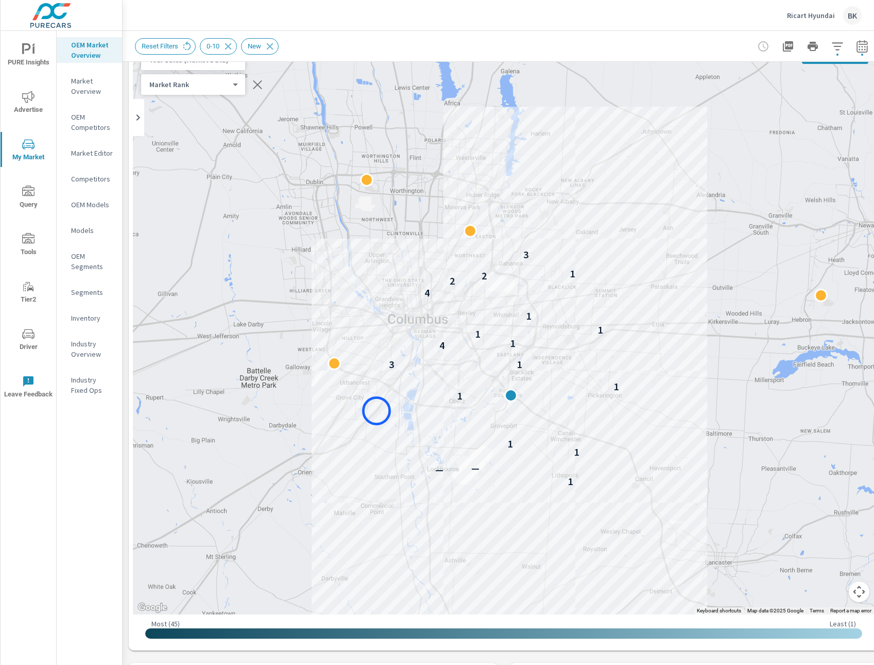
drag, startPoint x: 494, startPoint y: 347, endPoint x: 377, endPoint y: 411, distance: 133.3
click at [377, 411] on div "1 — — 1 1 1 1 1 3 4 1 1 1 1 4 2 2 1 3" at bounding box center [504, 327] width 742 height 573
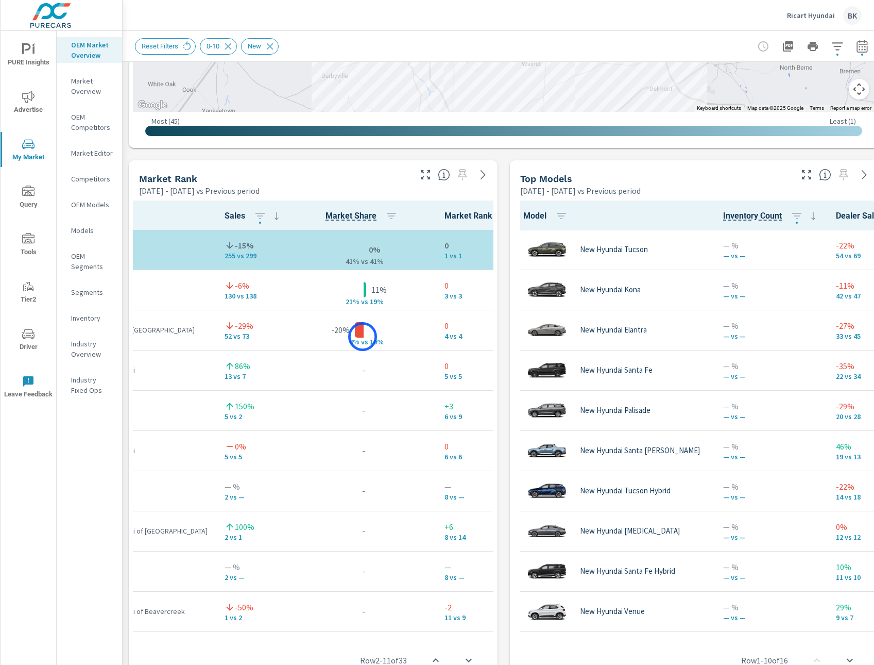
scroll to position [41, 88]
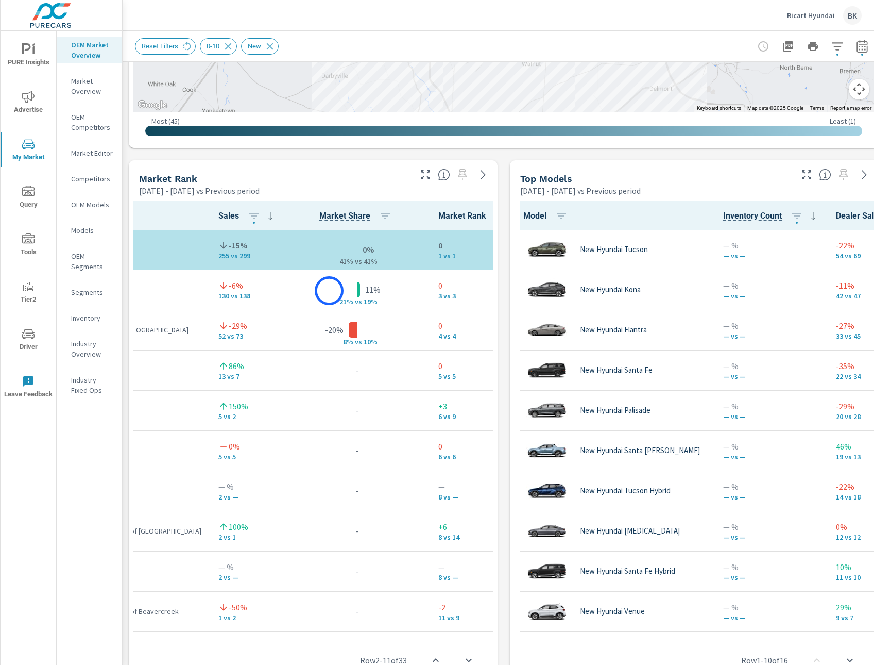
drag, startPoint x: 352, startPoint y: 292, endPoint x: 329, endPoint y: 291, distance: 22.7
click at [329, 291] on div "11% 21% v s 19%" at bounding box center [357, 289] width 129 height 31
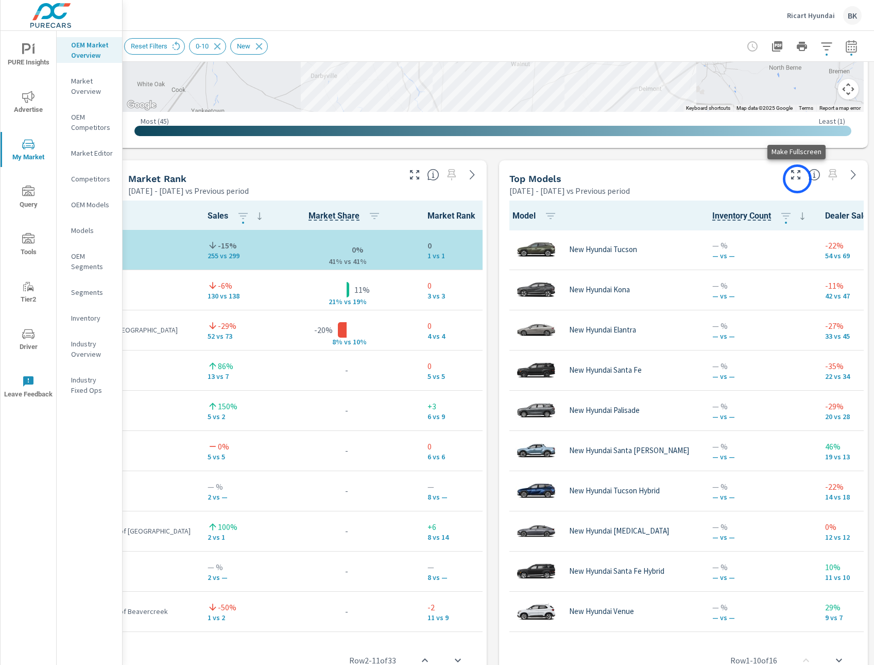
click at [798, 179] on icon "button" at bounding box center [796, 174] width 9 height 9
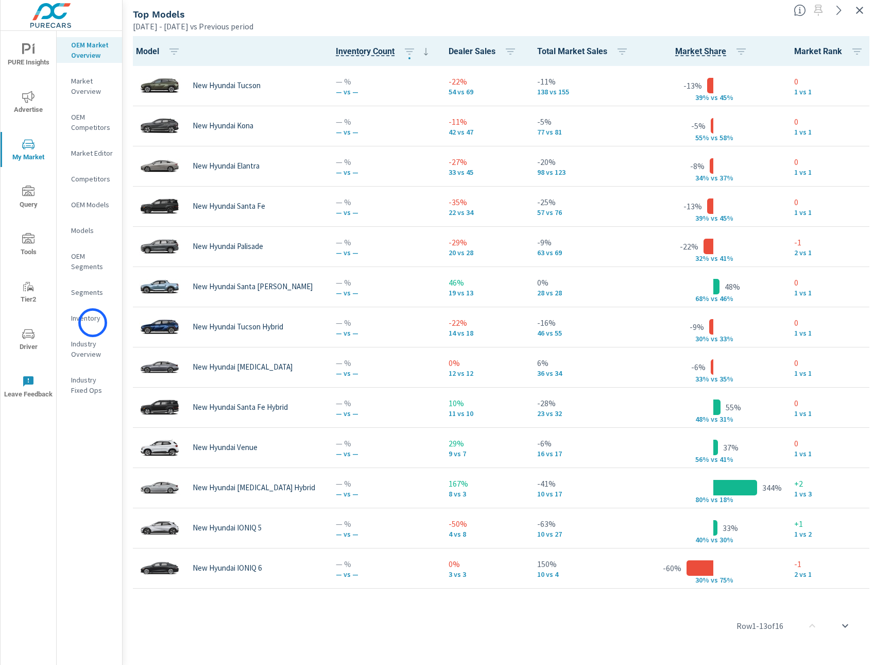
click at [93, 323] on p "Inventory" at bounding box center [92, 318] width 43 height 10
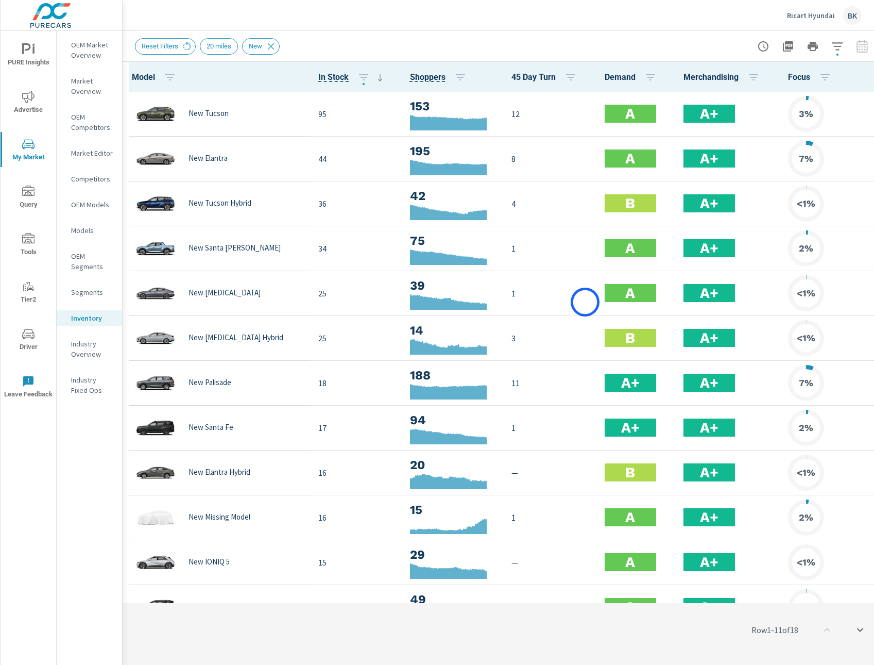
scroll to position [1, 0]
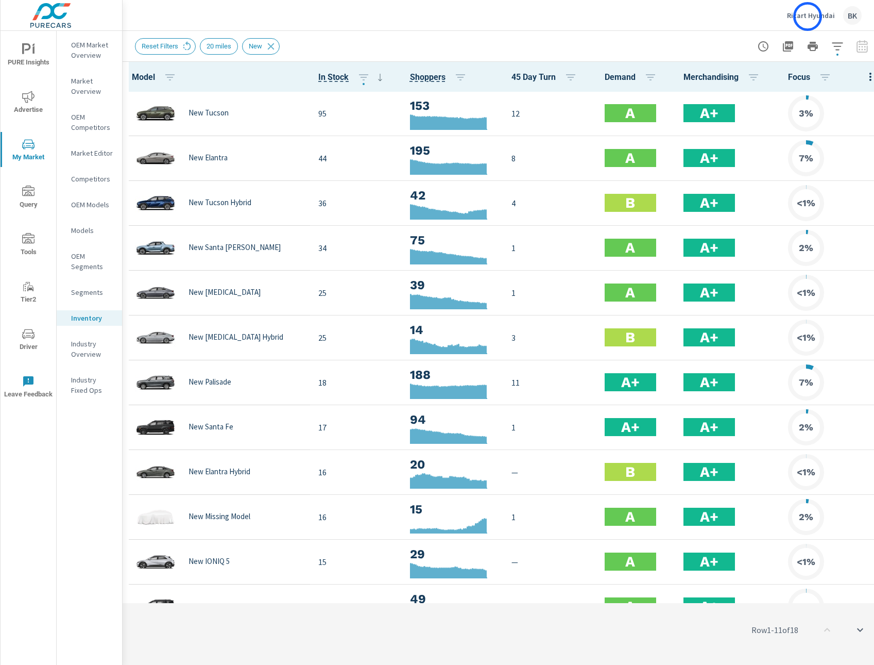
click at [808, 16] on p "Ricart Hyundai" at bounding box center [811, 15] width 48 height 9
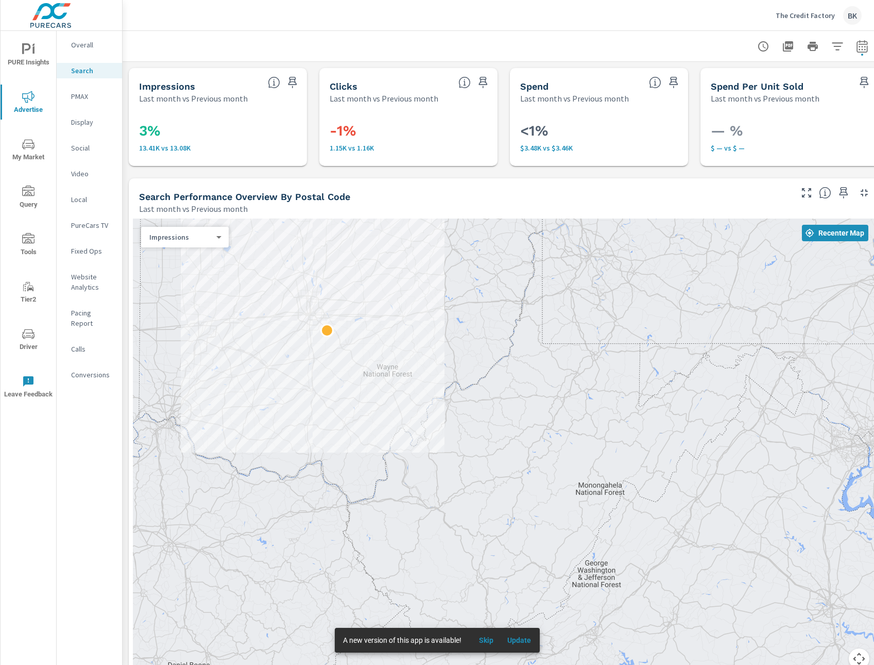
scroll to position [711, 0]
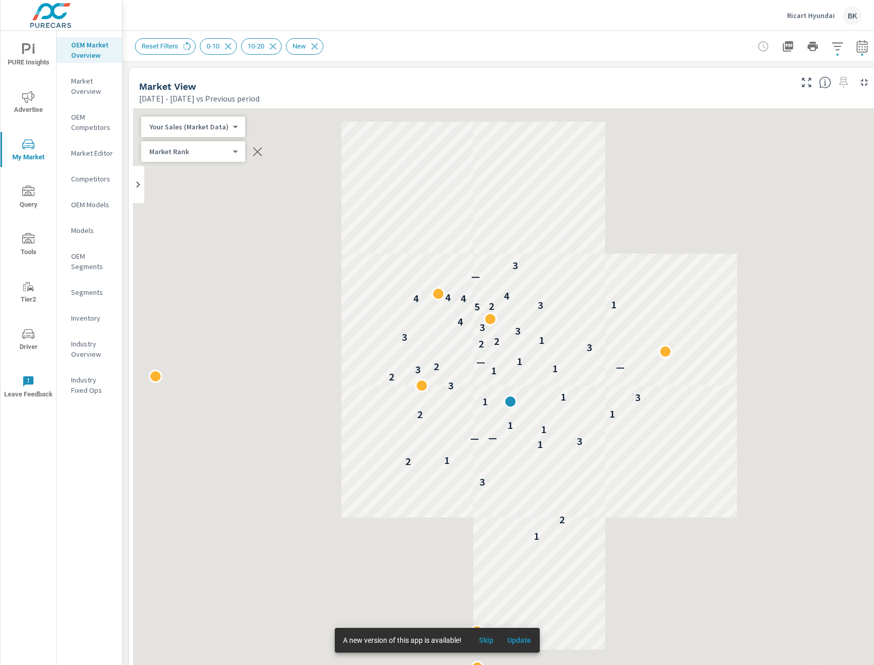
scroll to position [1, 0]
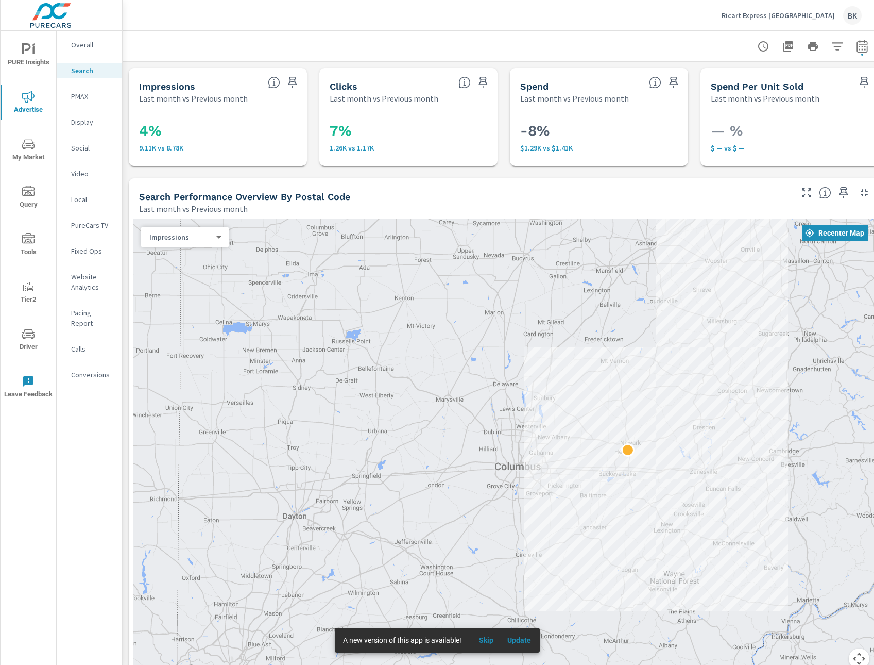
scroll to position [371, 0]
